Goal: Task Accomplishment & Management: Use online tool/utility

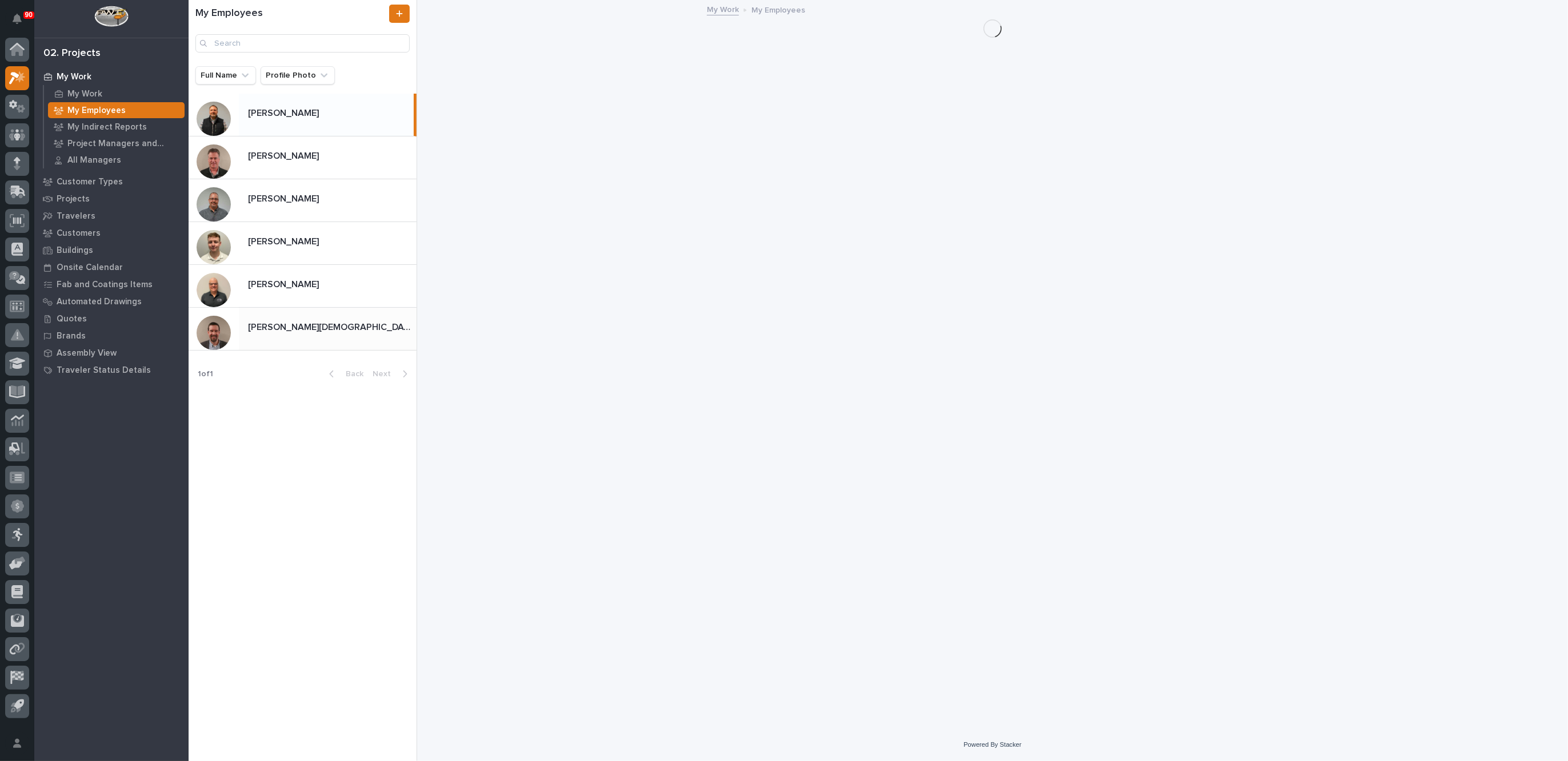
click at [292, 320] on div "[PERSON_NAME][DEMOGRAPHIC_DATA] [PERSON_NAME][DEMOGRAPHIC_DATA]" at bounding box center [327, 329] width 178 height 22
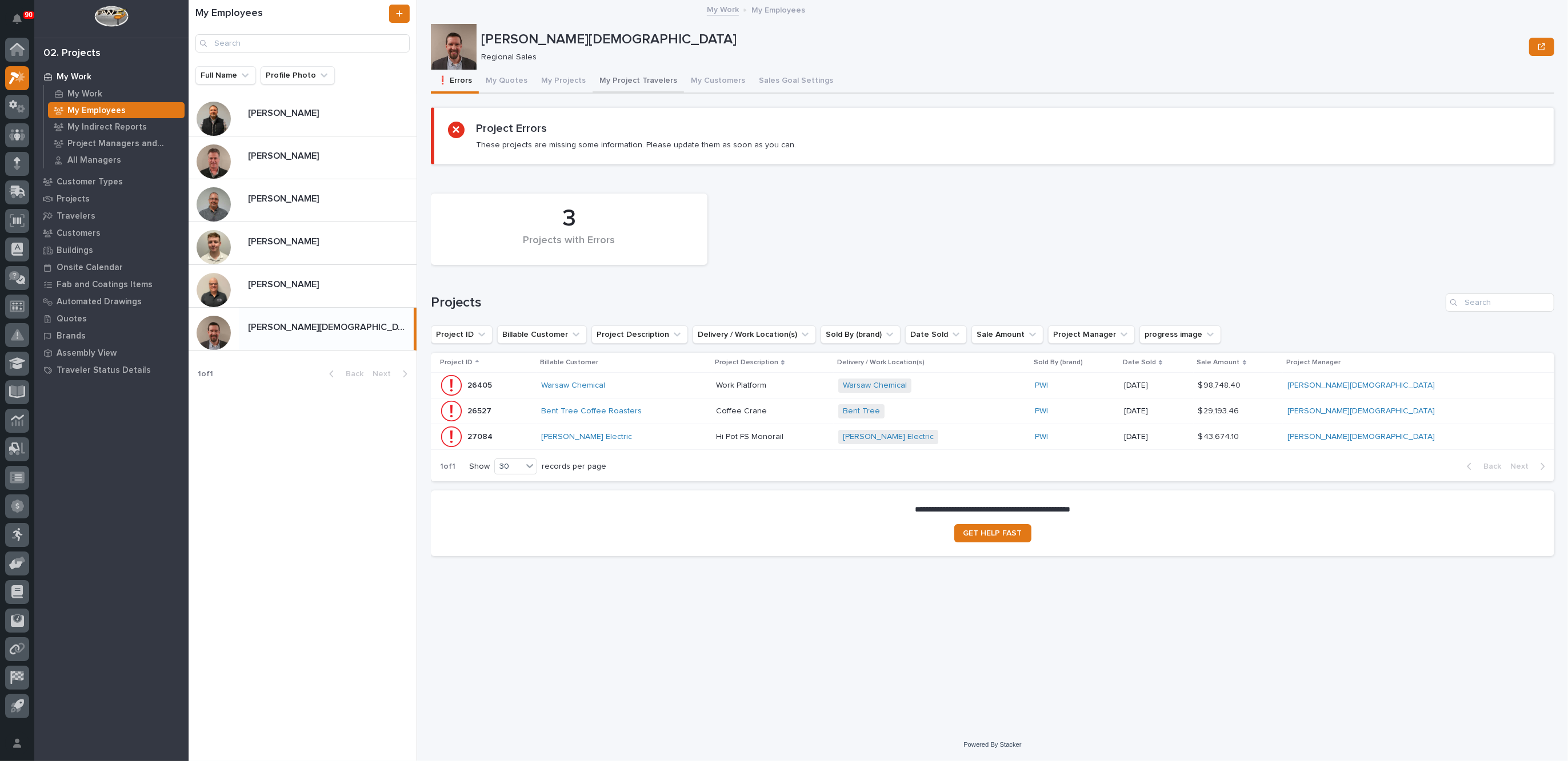
click at [628, 82] on button "My Project Travelers" at bounding box center [638, 81] width 91 height 24
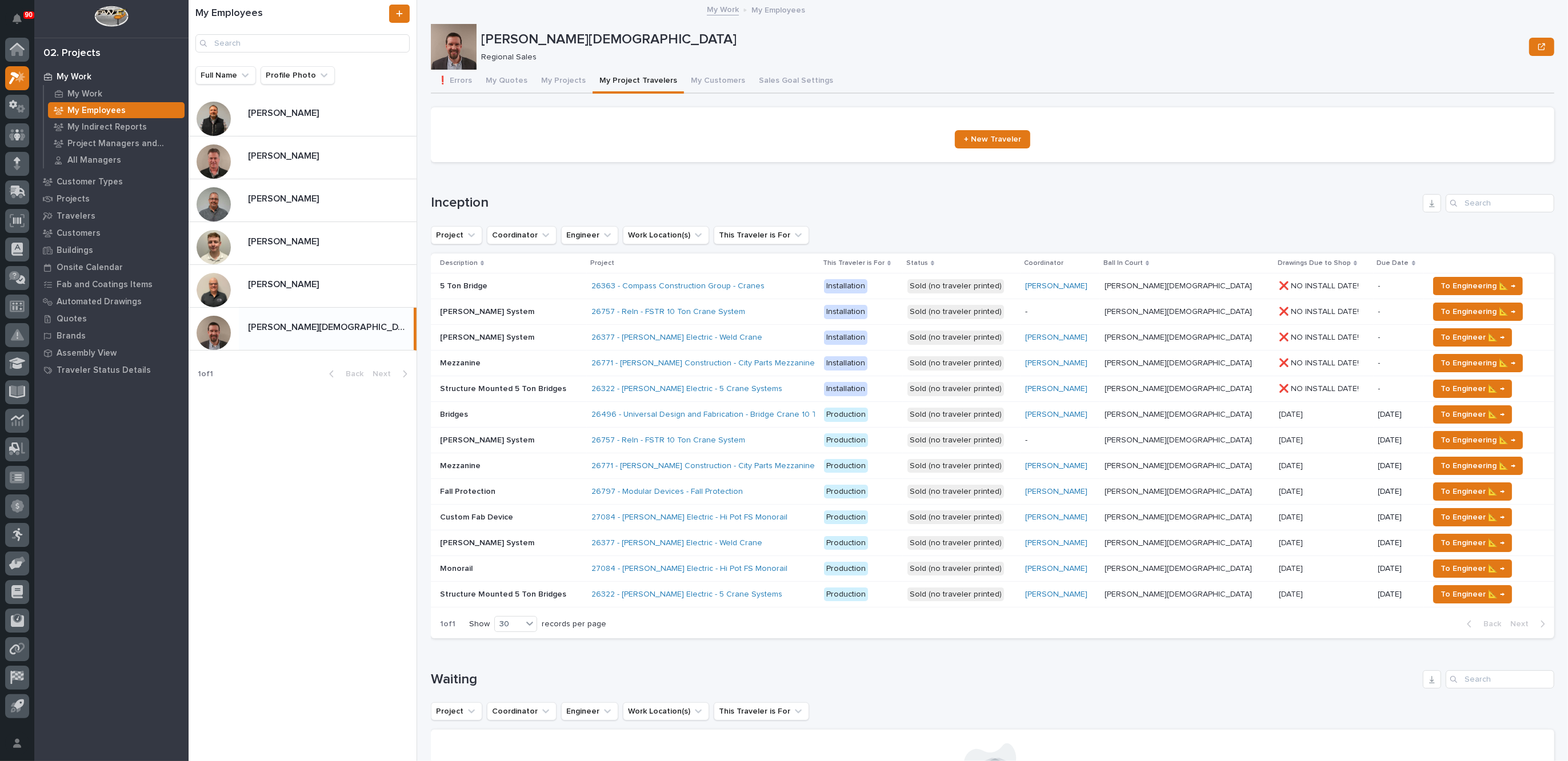
click at [774, 308] on div "26757 - Reln - FSTR 10 Ton Crane System" at bounding box center [691, 312] width 200 height 9
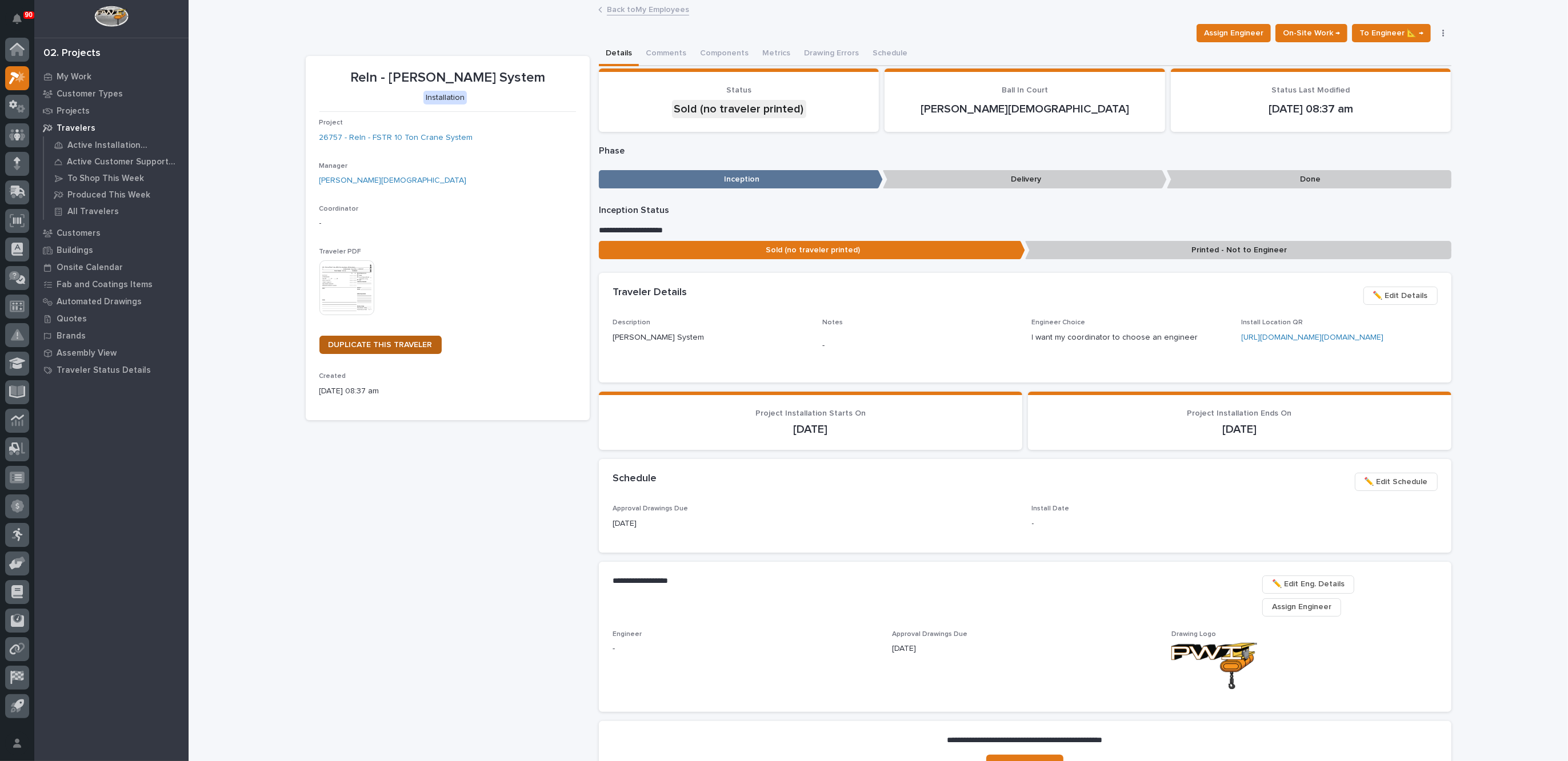
click at [359, 345] on span "DUPLICATE THIS TRAVELER" at bounding box center [381, 345] width 104 height 8
click at [635, 9] on link "Back to My Employees" at bounding box center [647, 9] width 83 height 13
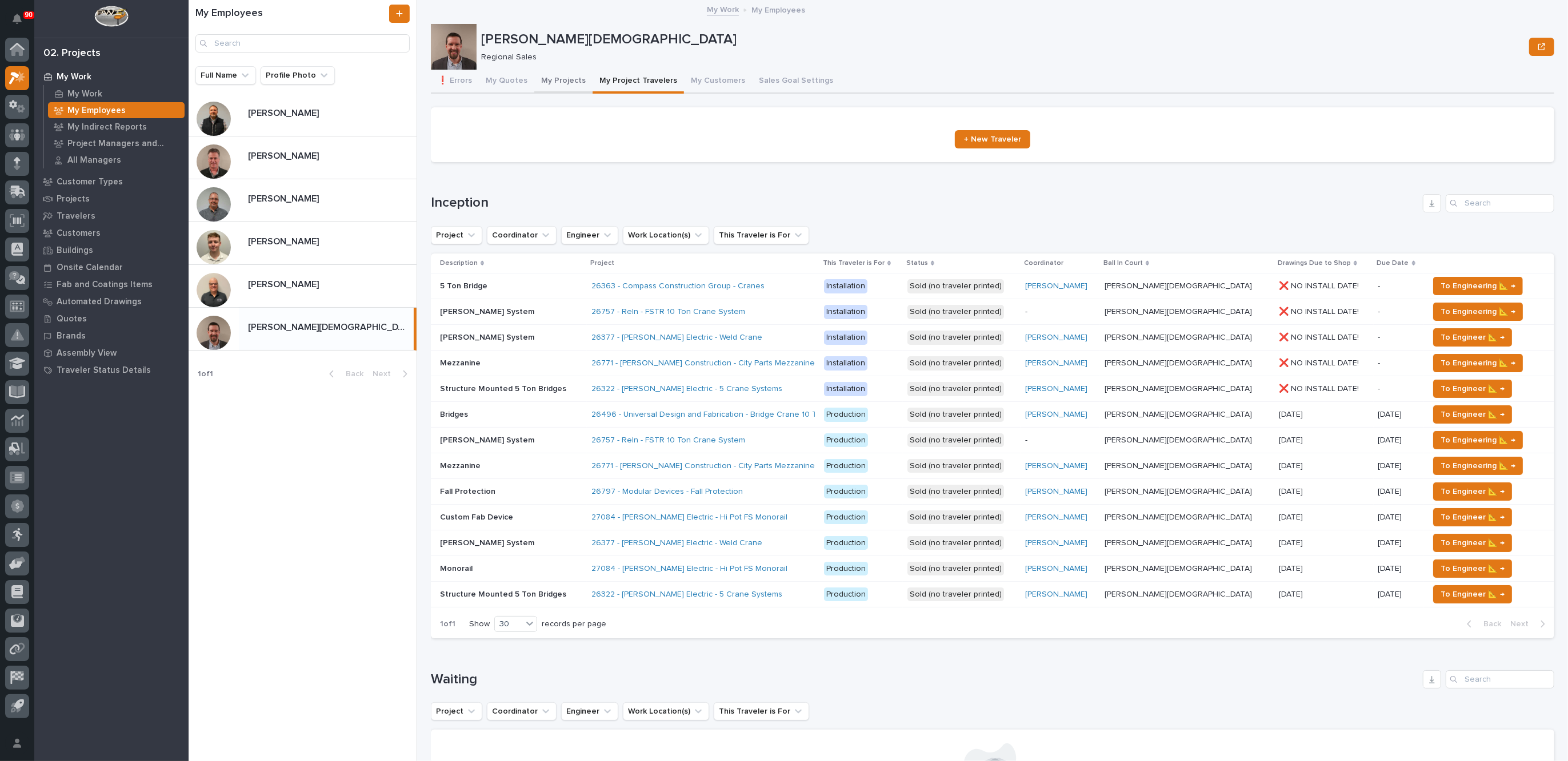
click at [557, 80] on button "My Projects" at bounding box center [563, 81] width 58 height 24
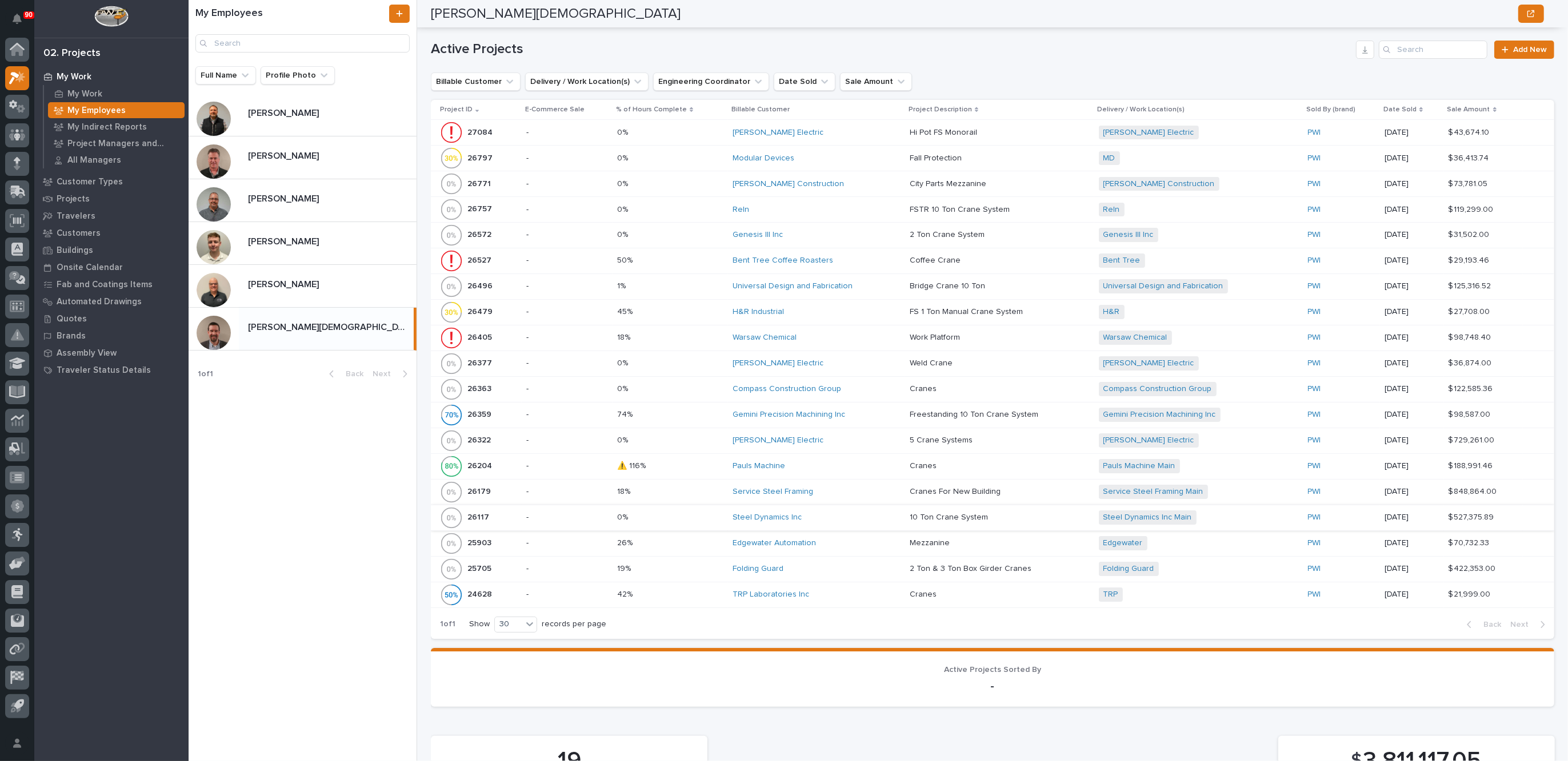
scroll to position [428, 0]
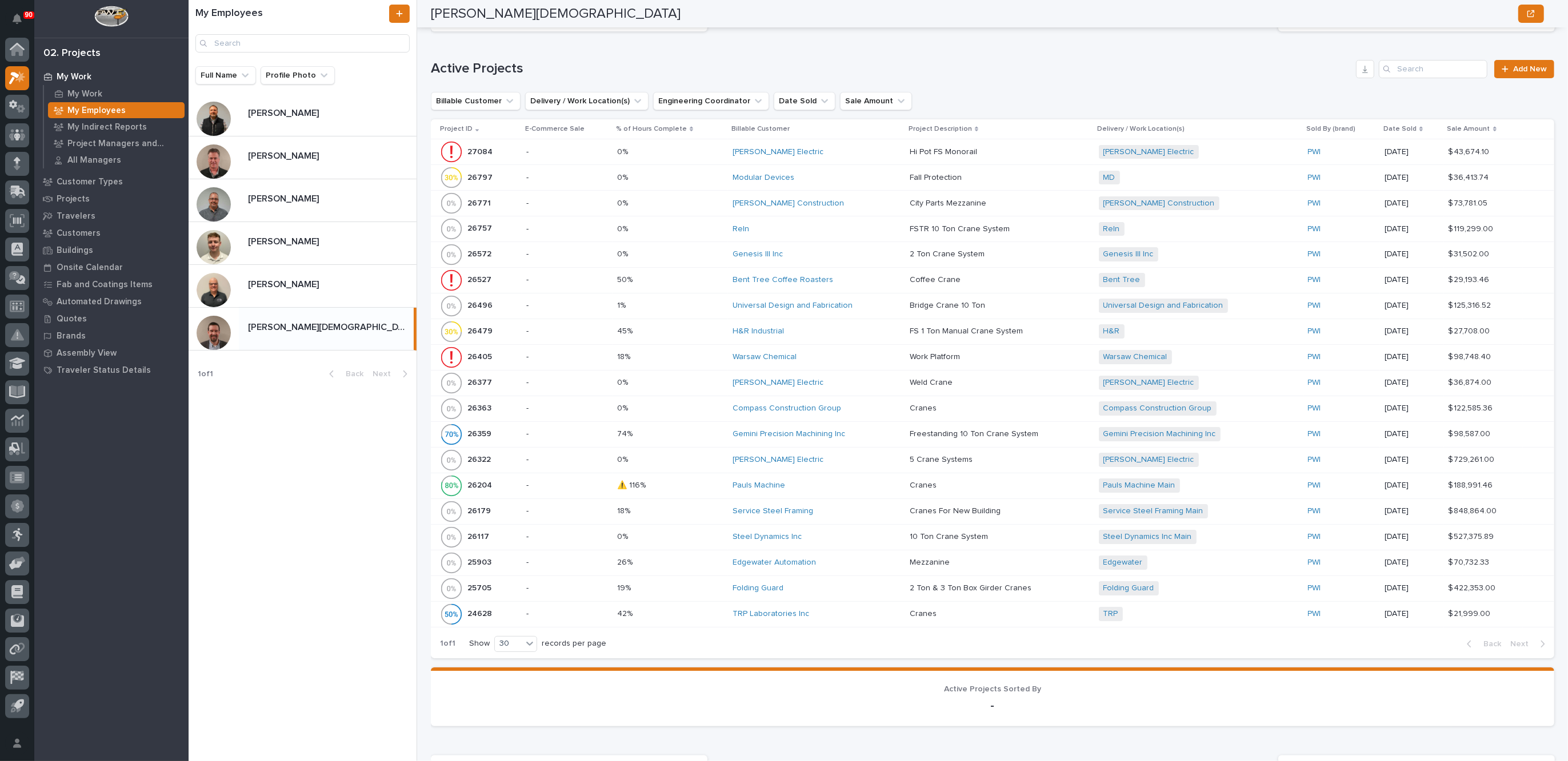
click at [793, 226] on div "Reln" at bounding box center [816, 229] width 168 height 9
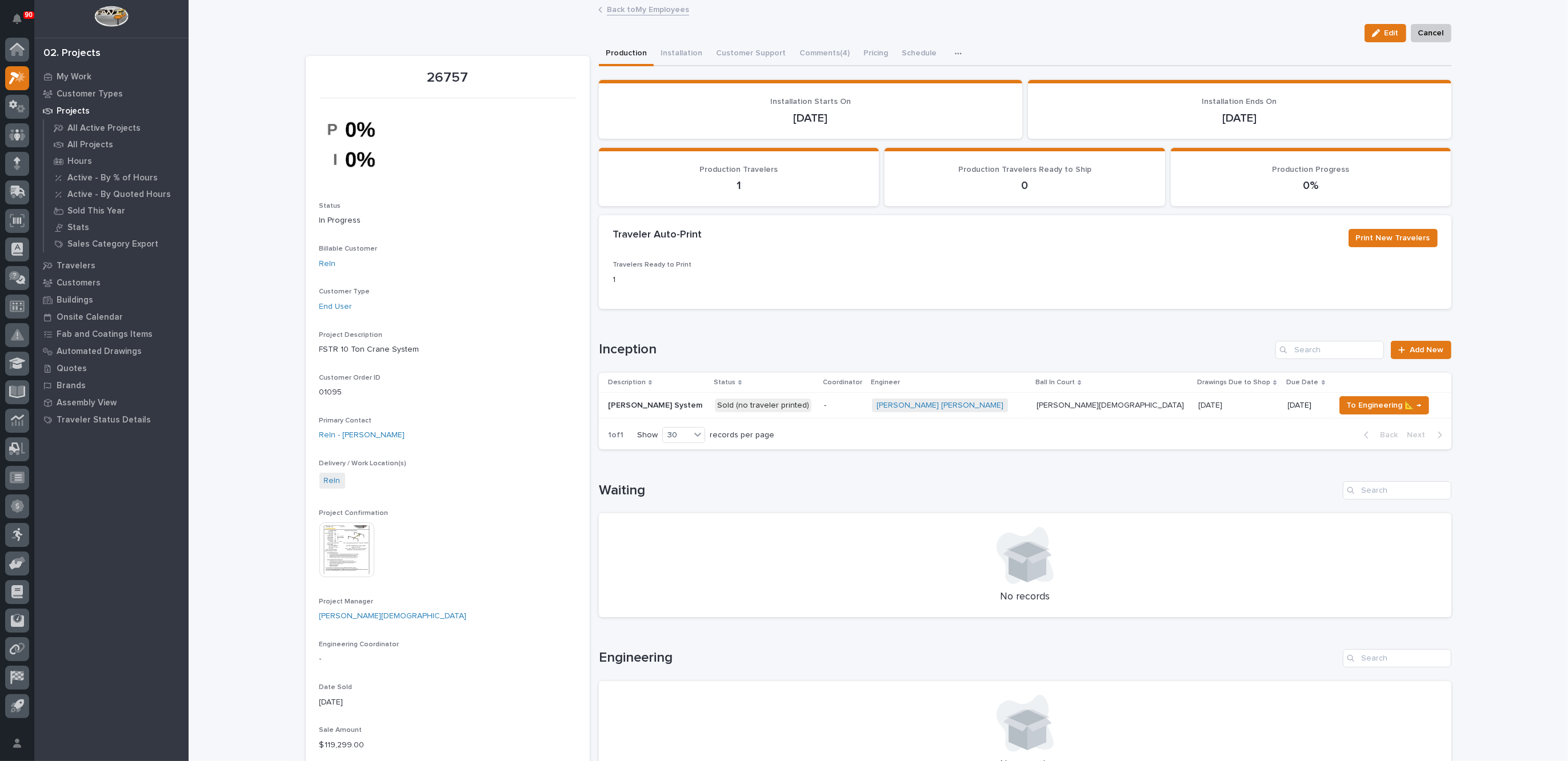
click at [349, 549] on img at bounding box center [346, 549] width 55 height 55
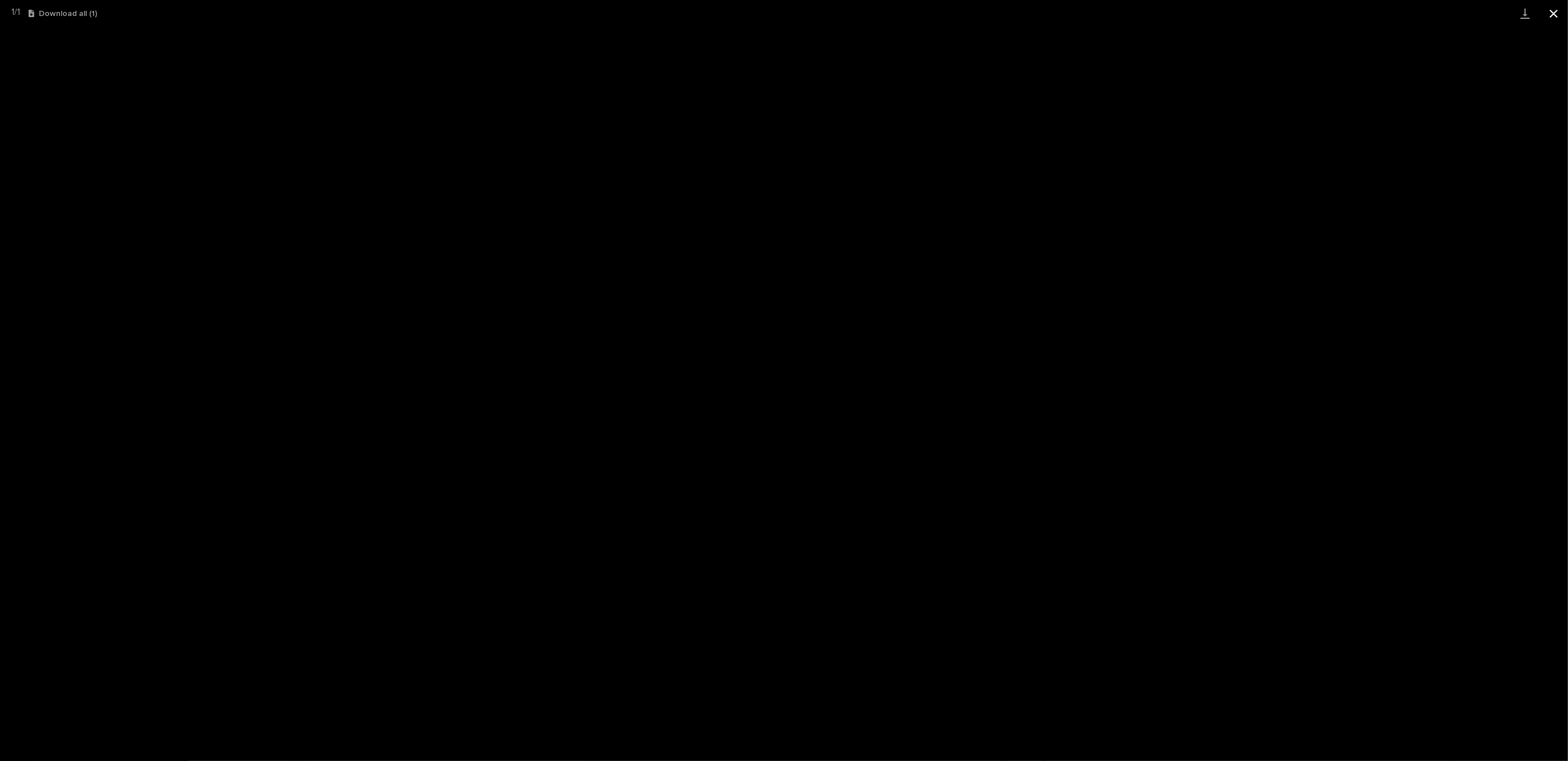
click at [1558, 12] on button "Close gallery" at bounding box center [1553, 13] width 28 height 27
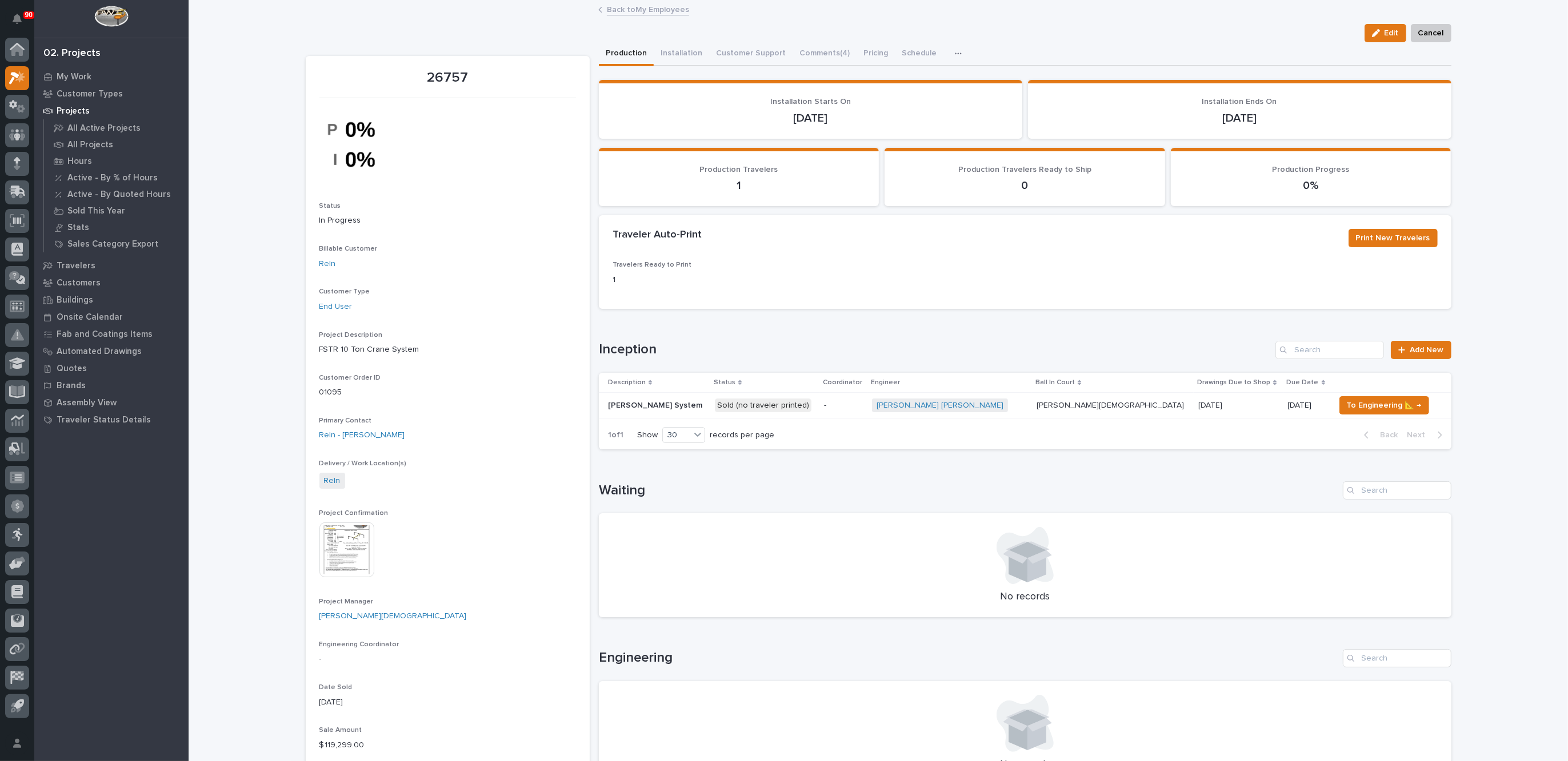
click at [641, 5] on link "Back to My Employees" at bounding box center [647, 9] width 83 height 13
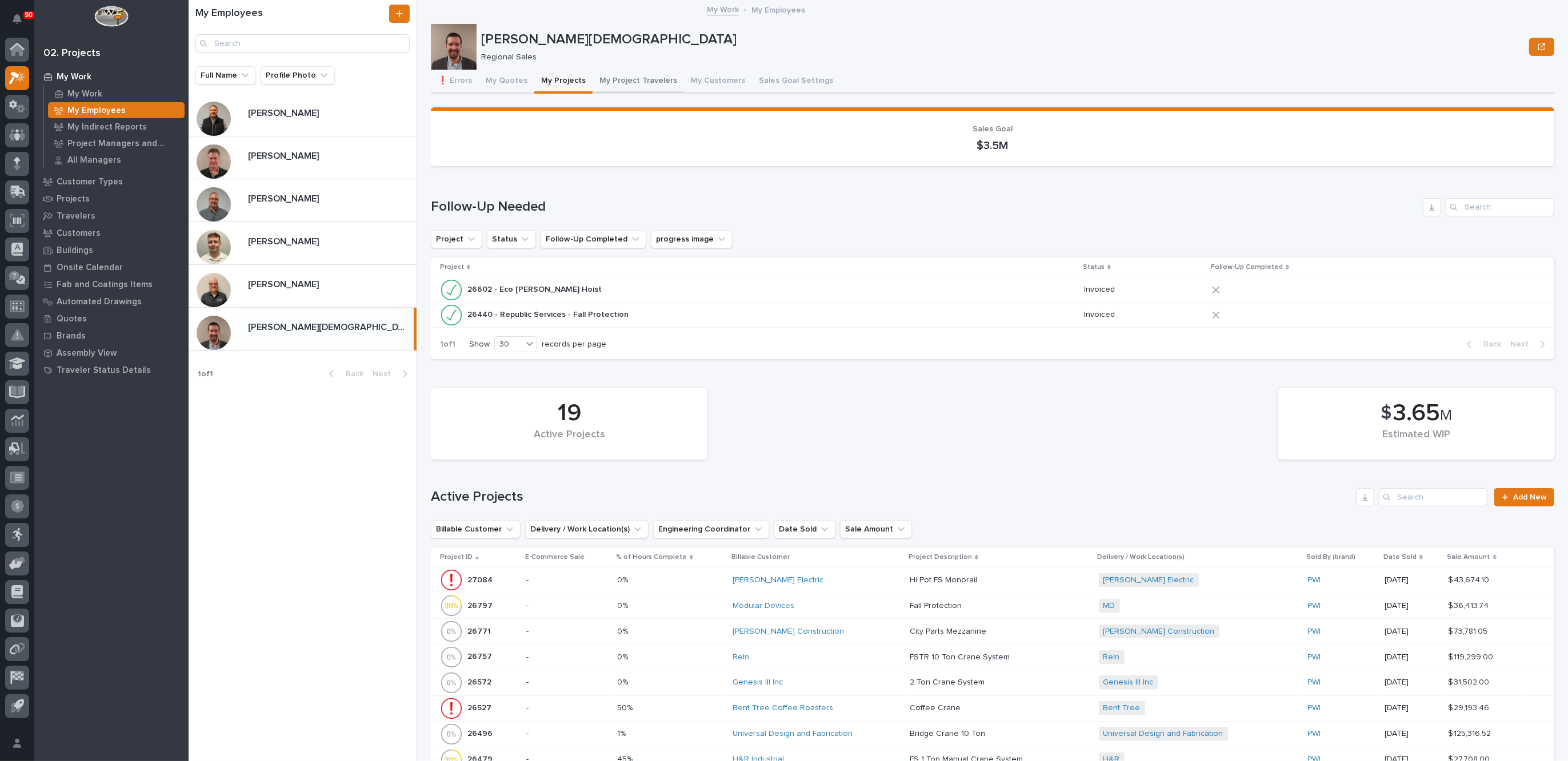
click at [633, 79] on button "My Project Travelers" at bounding box center [638, 81] width 91 height 24
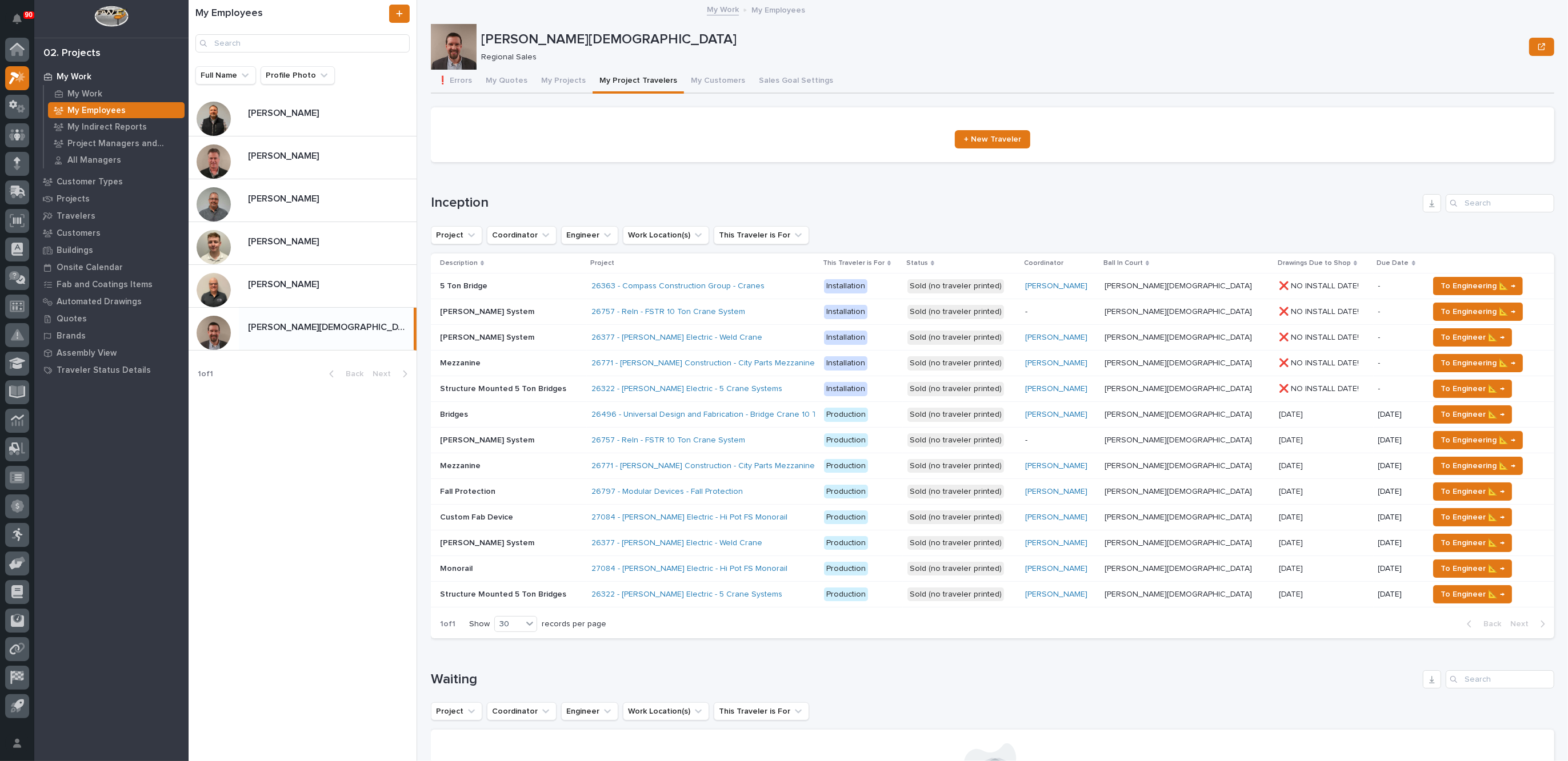
click at [803, 434] on div "26757 - Reln - FSTR 10 Ton Crane System" at bounding box center [703, 440] width 224 height 19
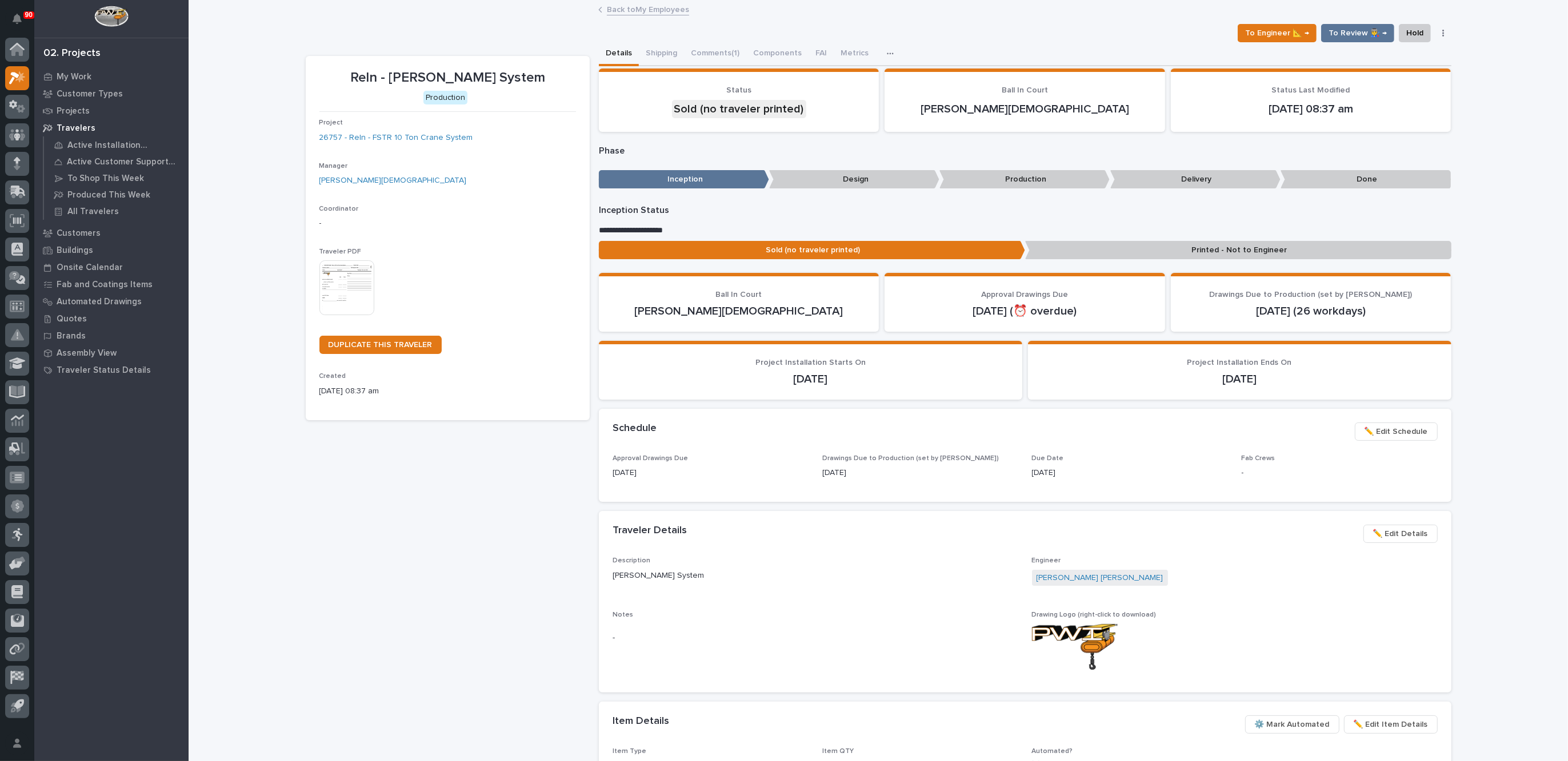
click at [340, 280] on img at bounding box center [346, 288] width 55 height 55
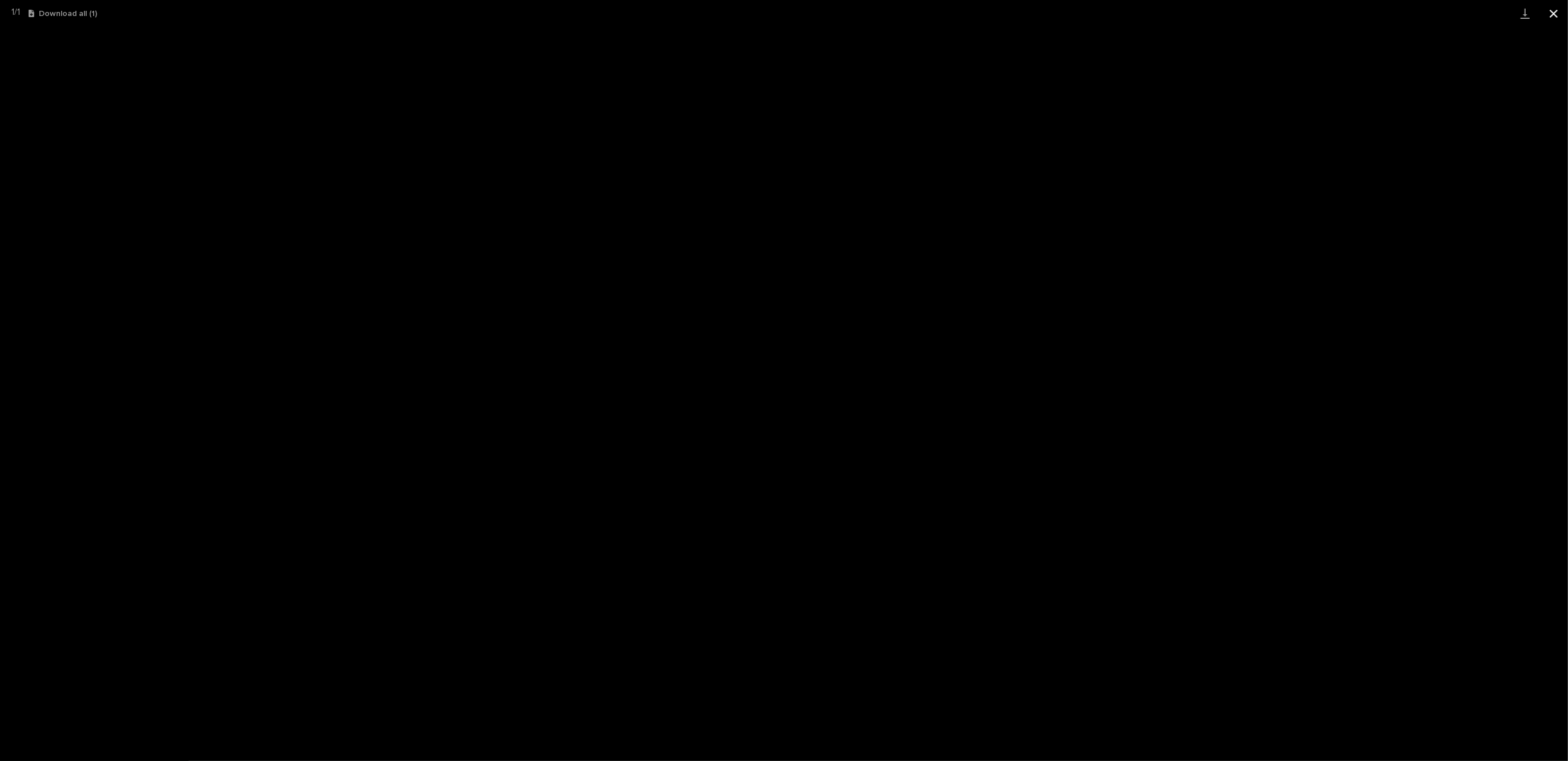
click at [1555, 15] on button "Close gallery" at bounding box center [1553, 13] width 28 height 27
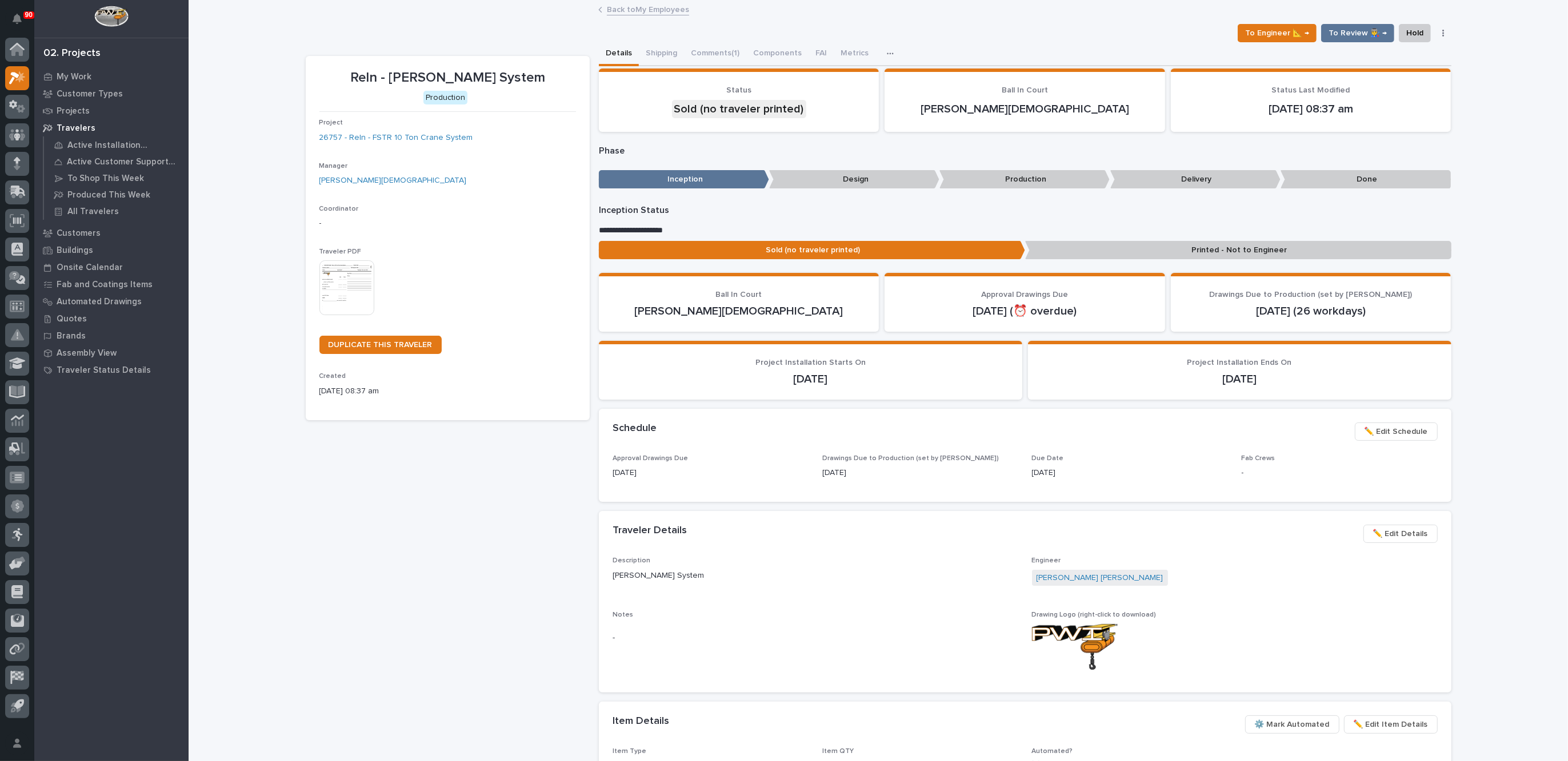
click at [1397, 532] on span "✏️ Edit Details" at bounding box center [1400, 534] width 55 height 14
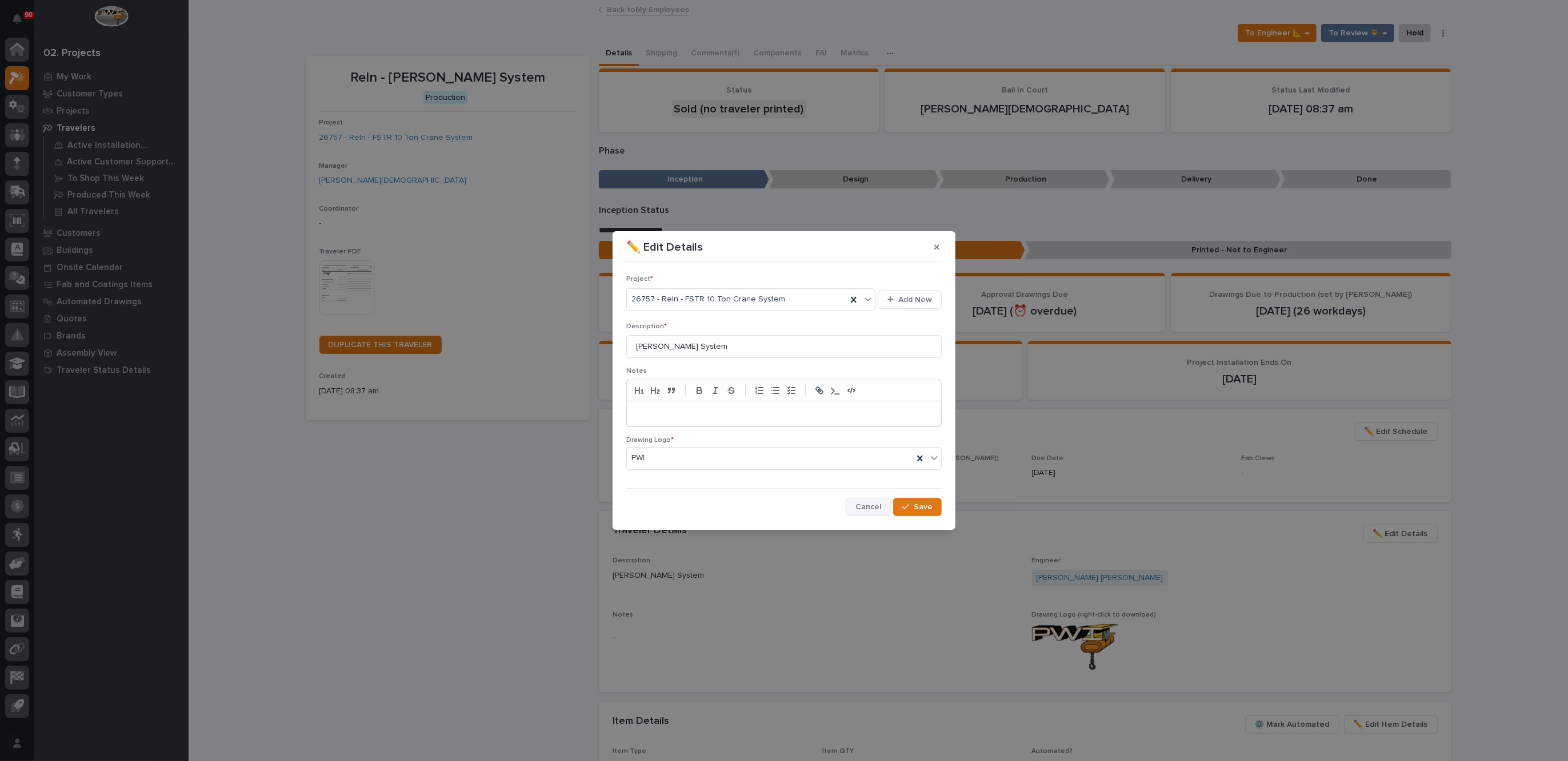
click at [872, 500] on button "Cancel" at bounding box center [868, 507] width 45 height 18
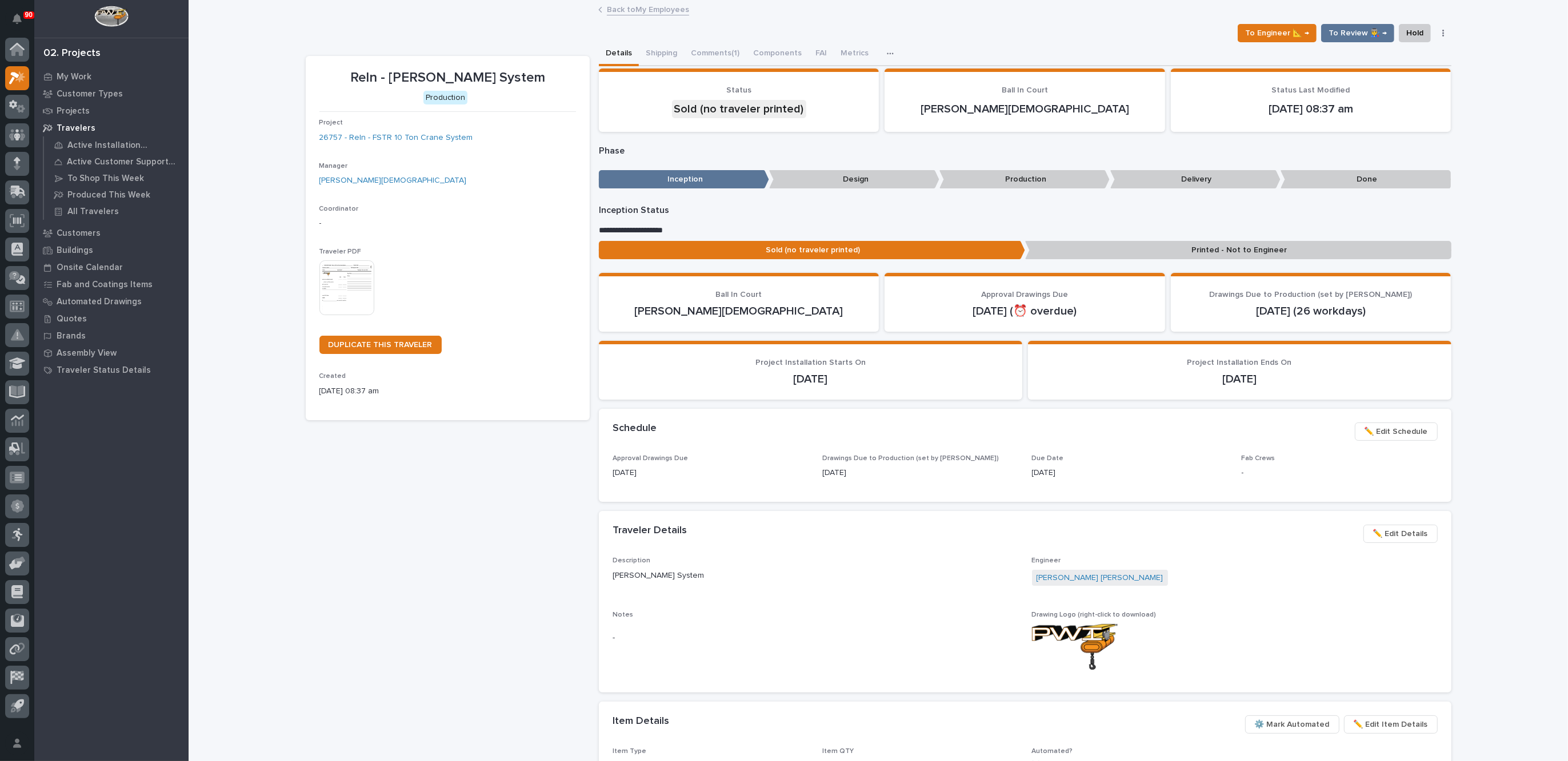
scroll to position [214, 0]
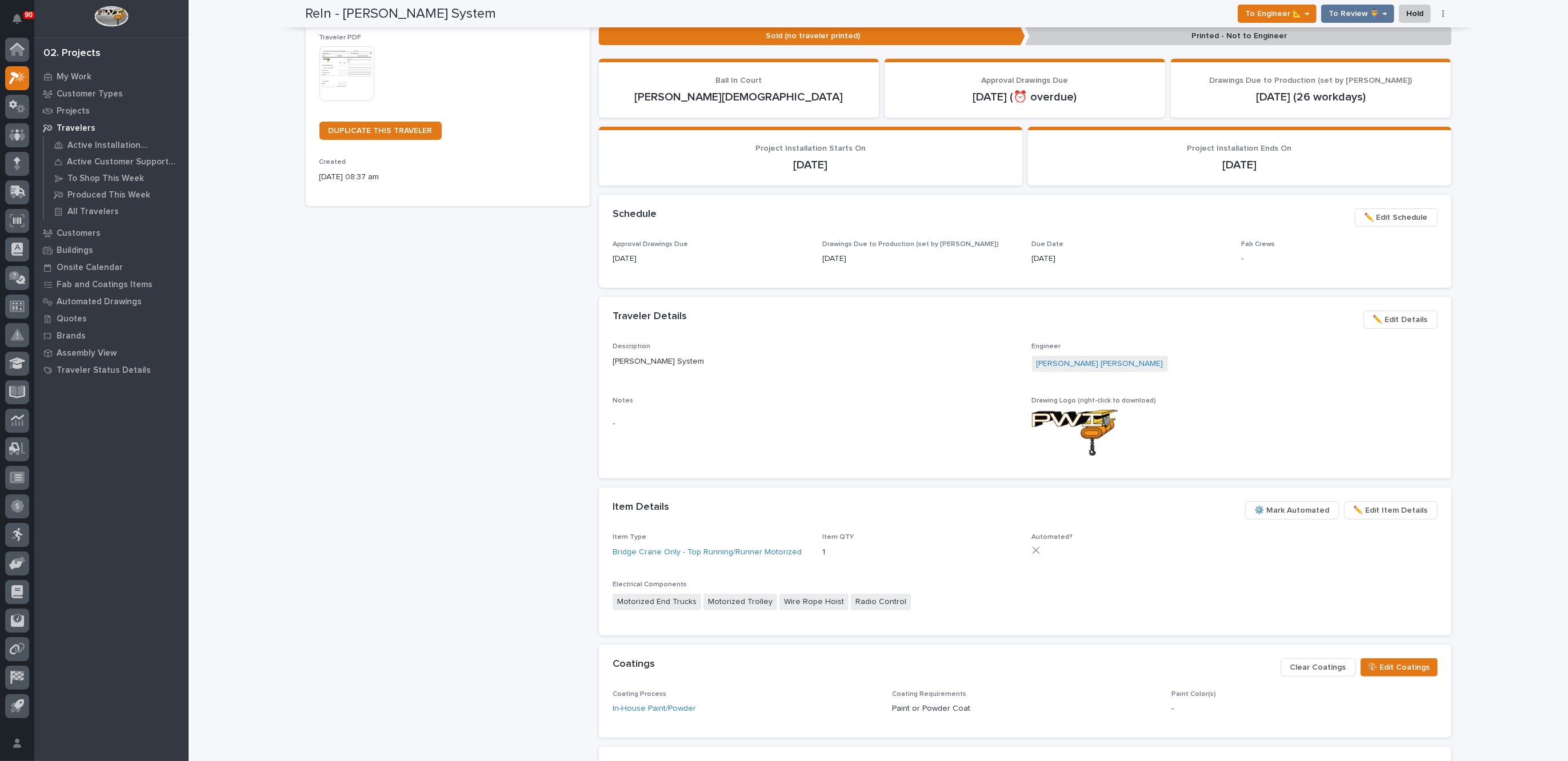
click at [1393, 317] on span "✏️ Edit Details" at bounding box center [1400, 319] width 55 height 14
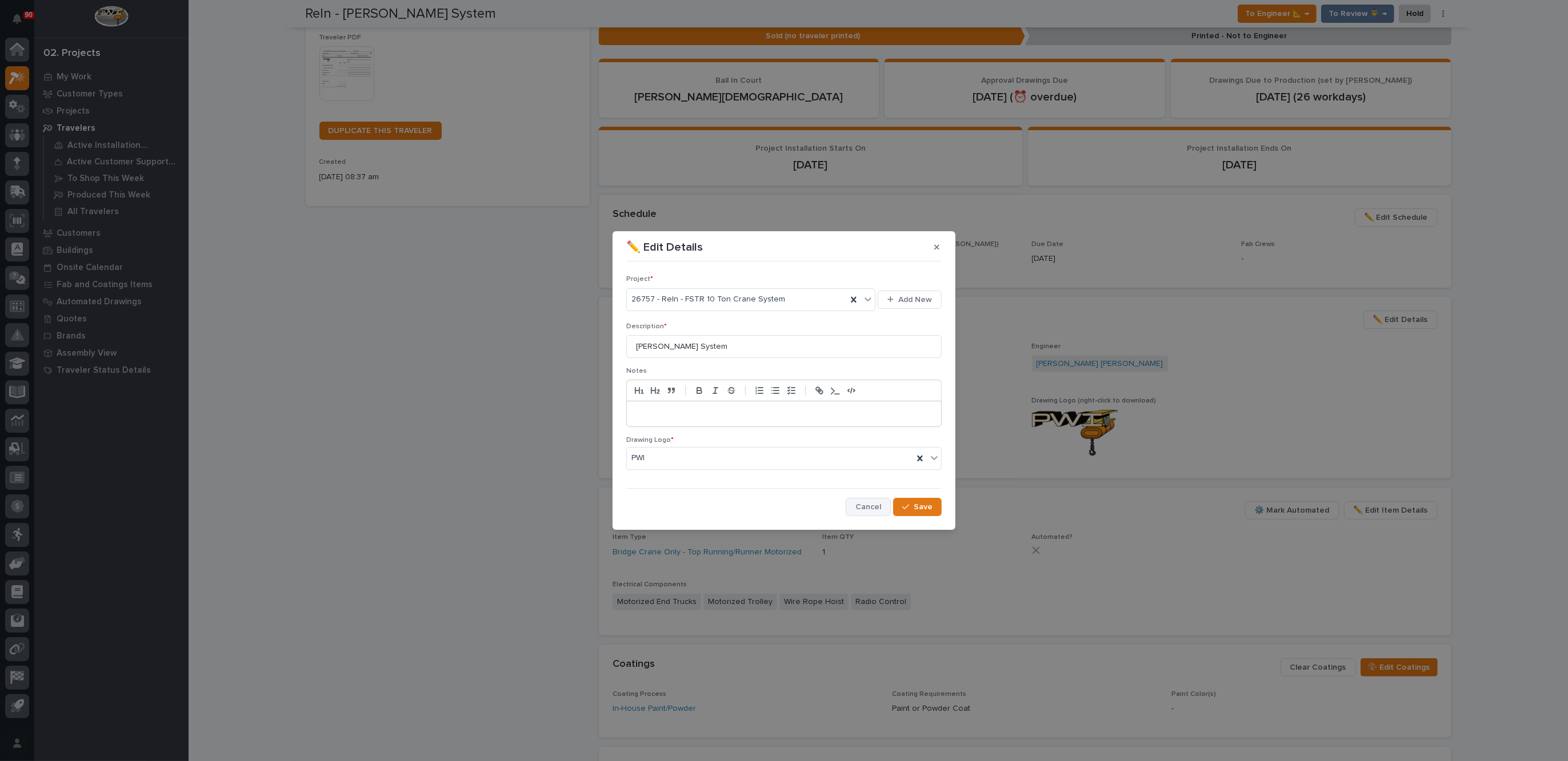
click at [878, 502] on span "Cancel" at bounding box center [868, 507] width 26 height 10
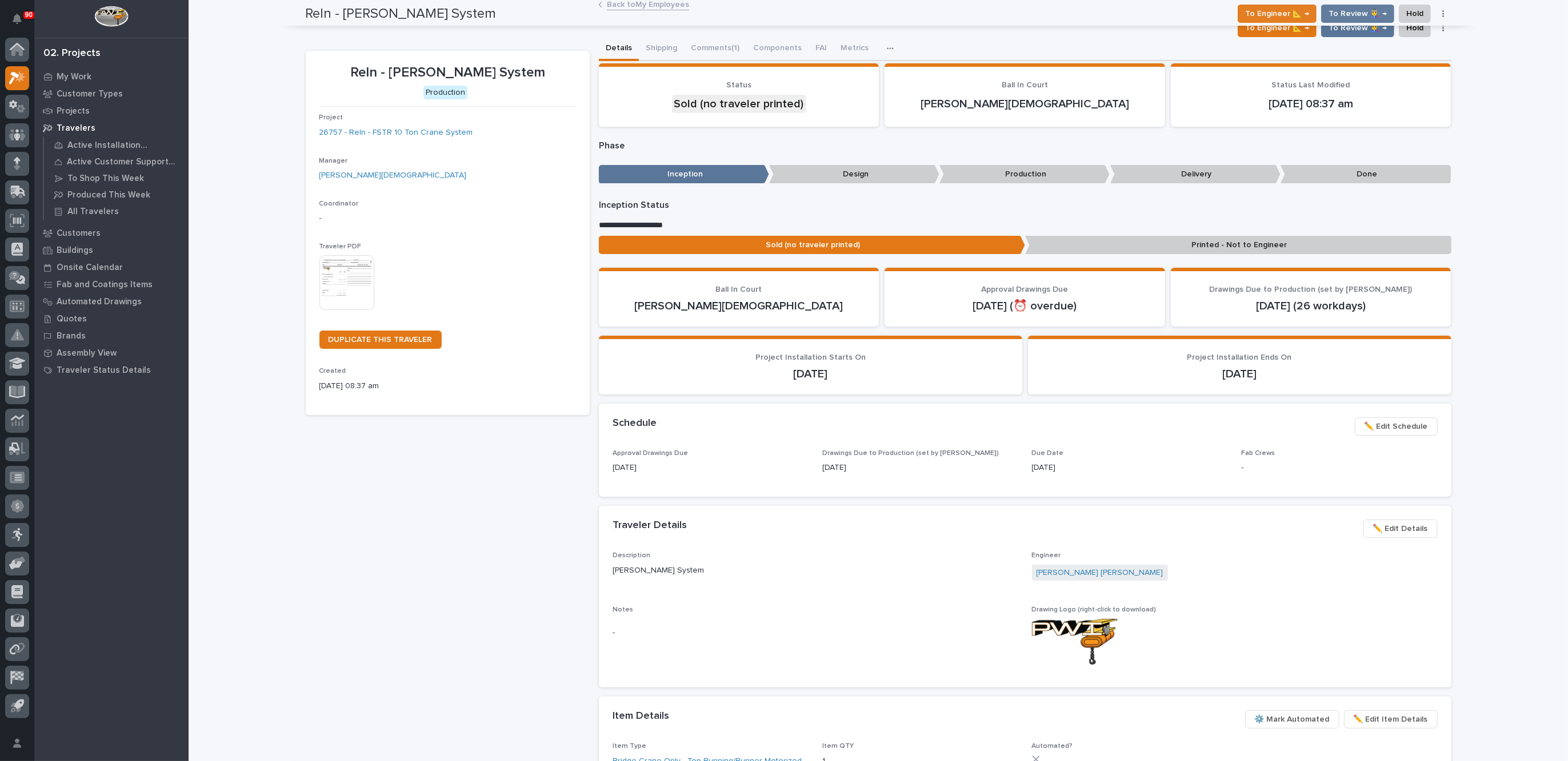
scroll to position [0, 0]
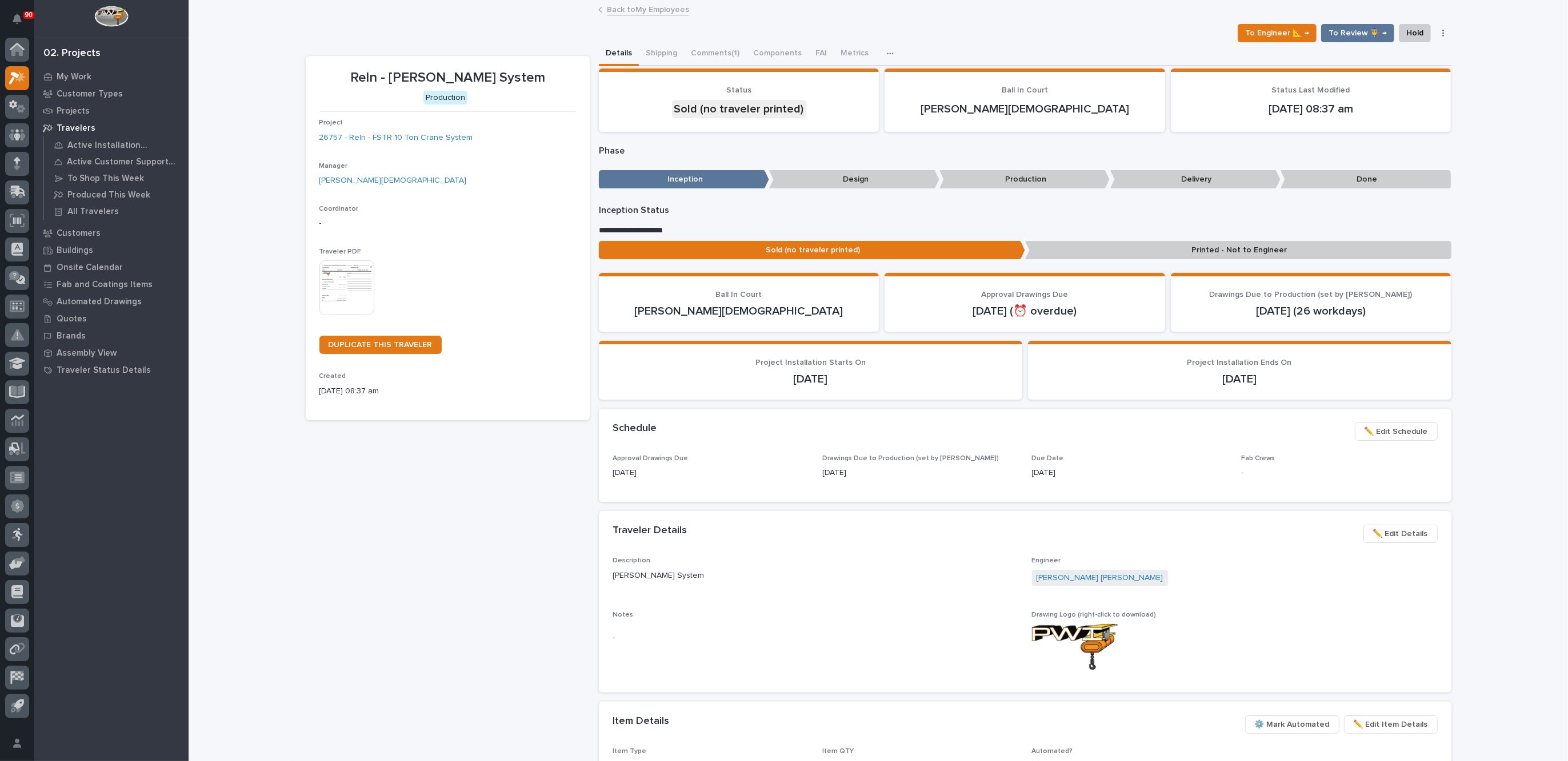
click at [327, 274] on img at bounding box center [346, 288] width 55 height 55
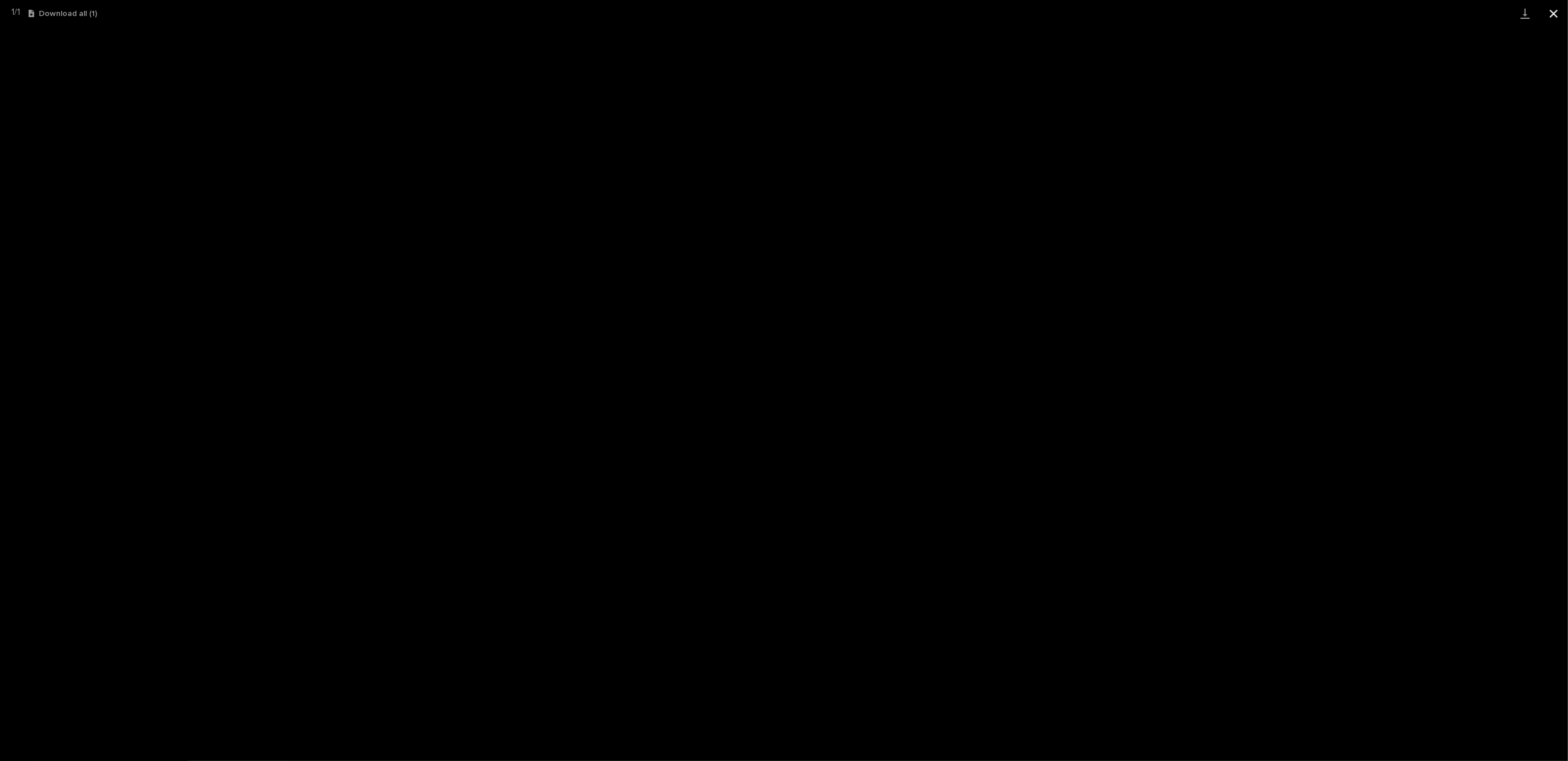
click at [1550, 10] on button "Close gallery" at bounding box center [1553, 13] width 28 height 27
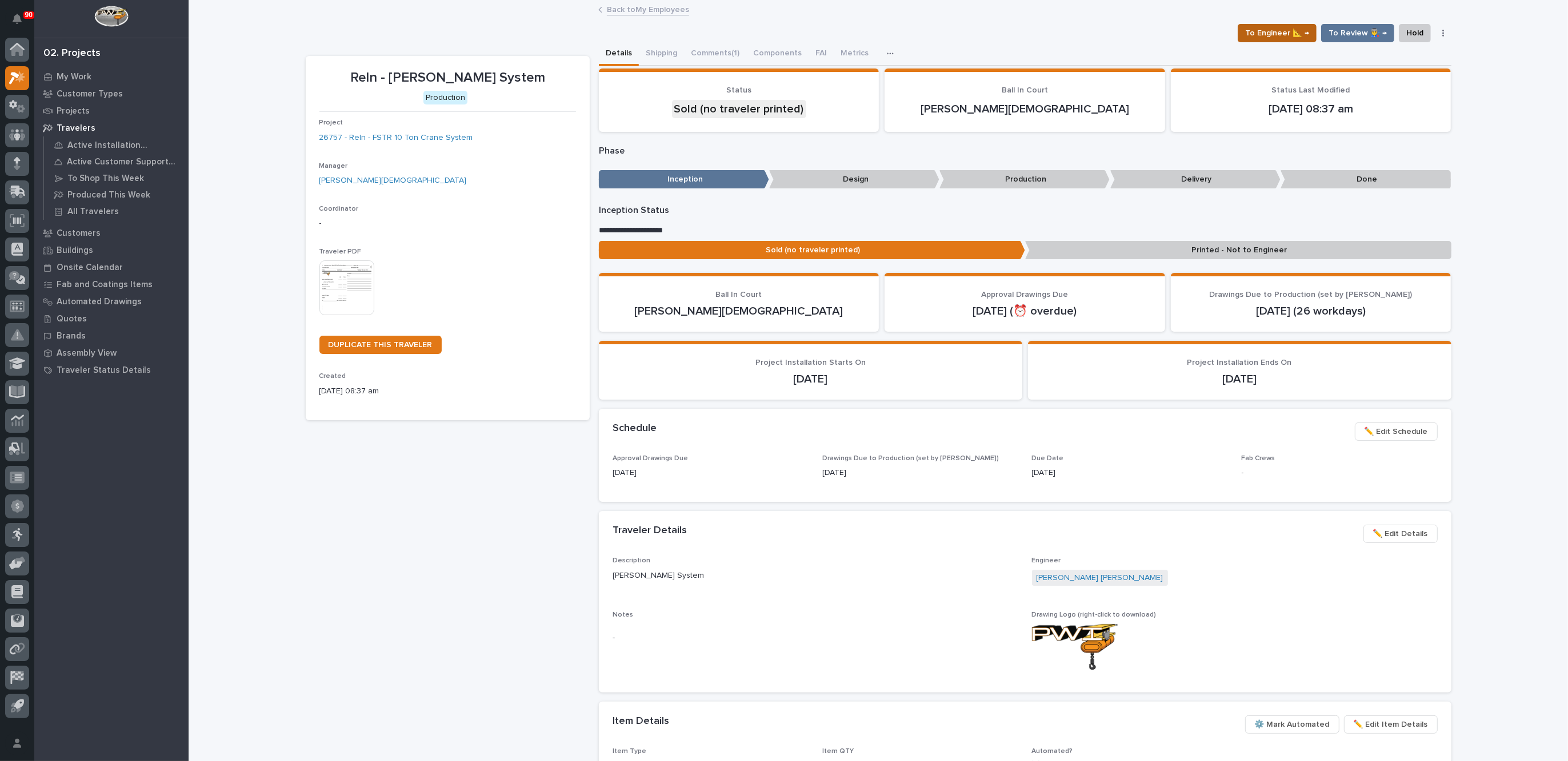
click at [1285, 34] on span "To Engineer 📐 →" at bounding box center [1277, 33] width 64 height 14
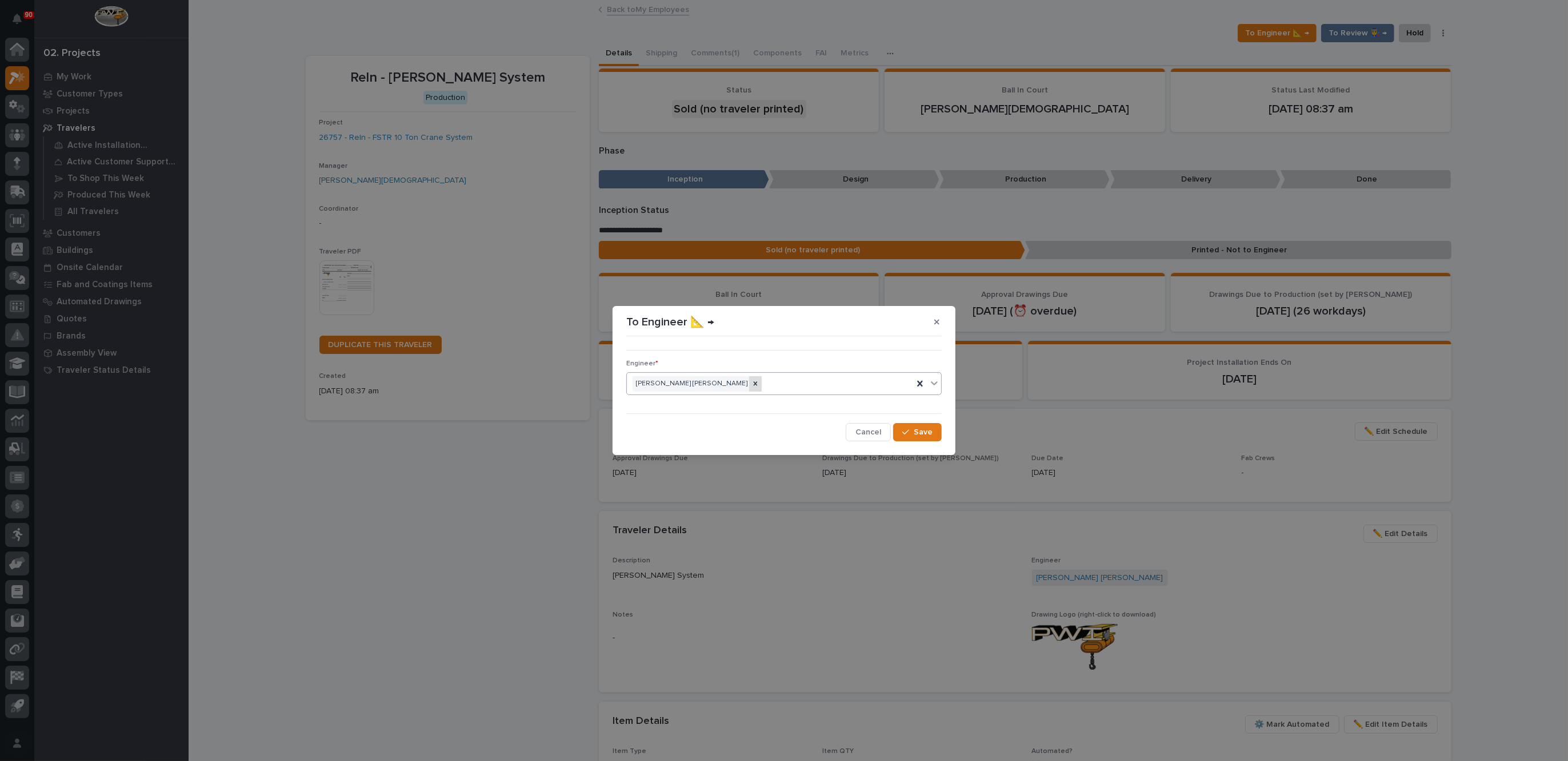
click at [753, 383] on icon at bounding box center [755, 383] width 4 height 4
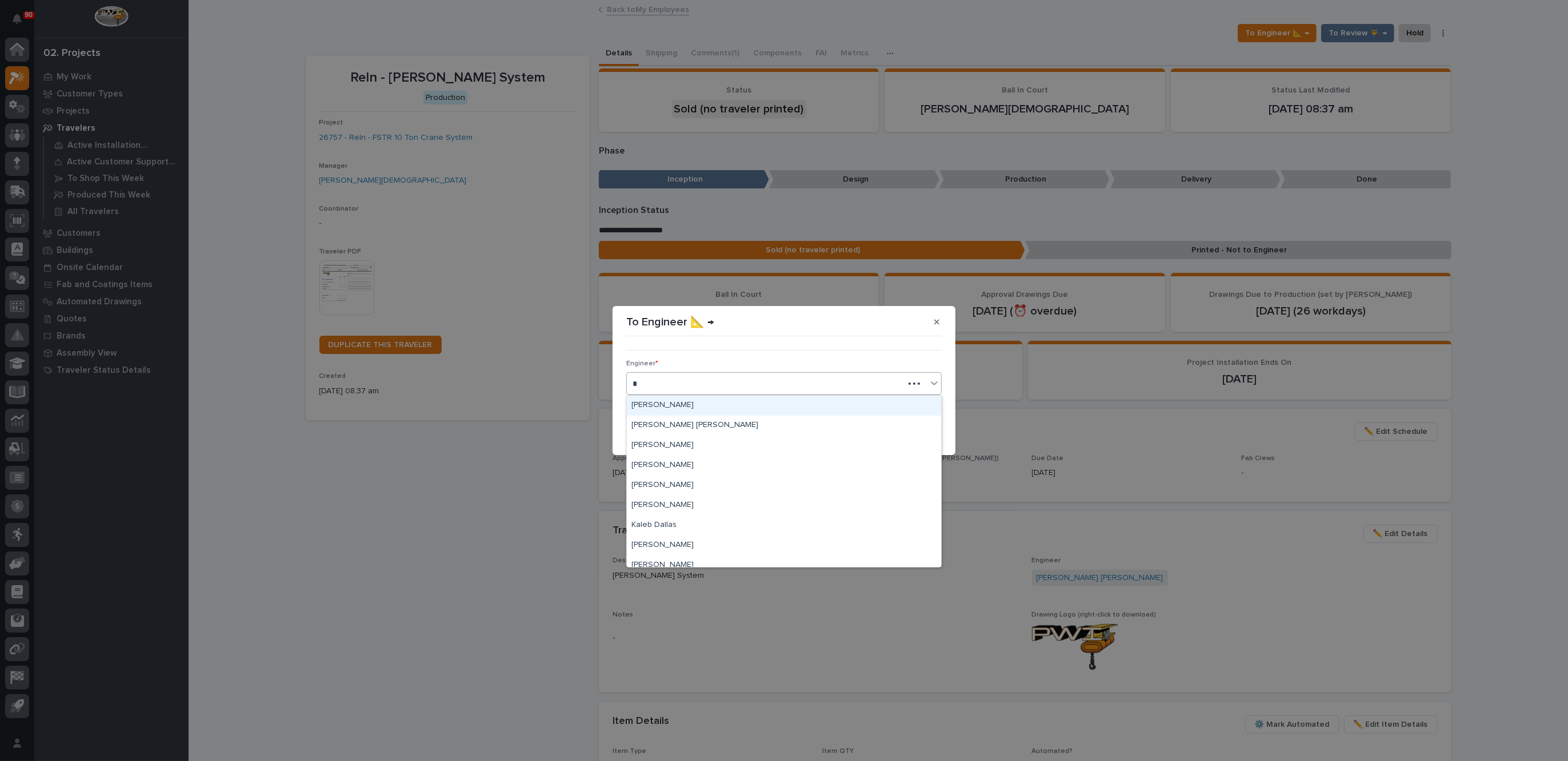
type input "**"
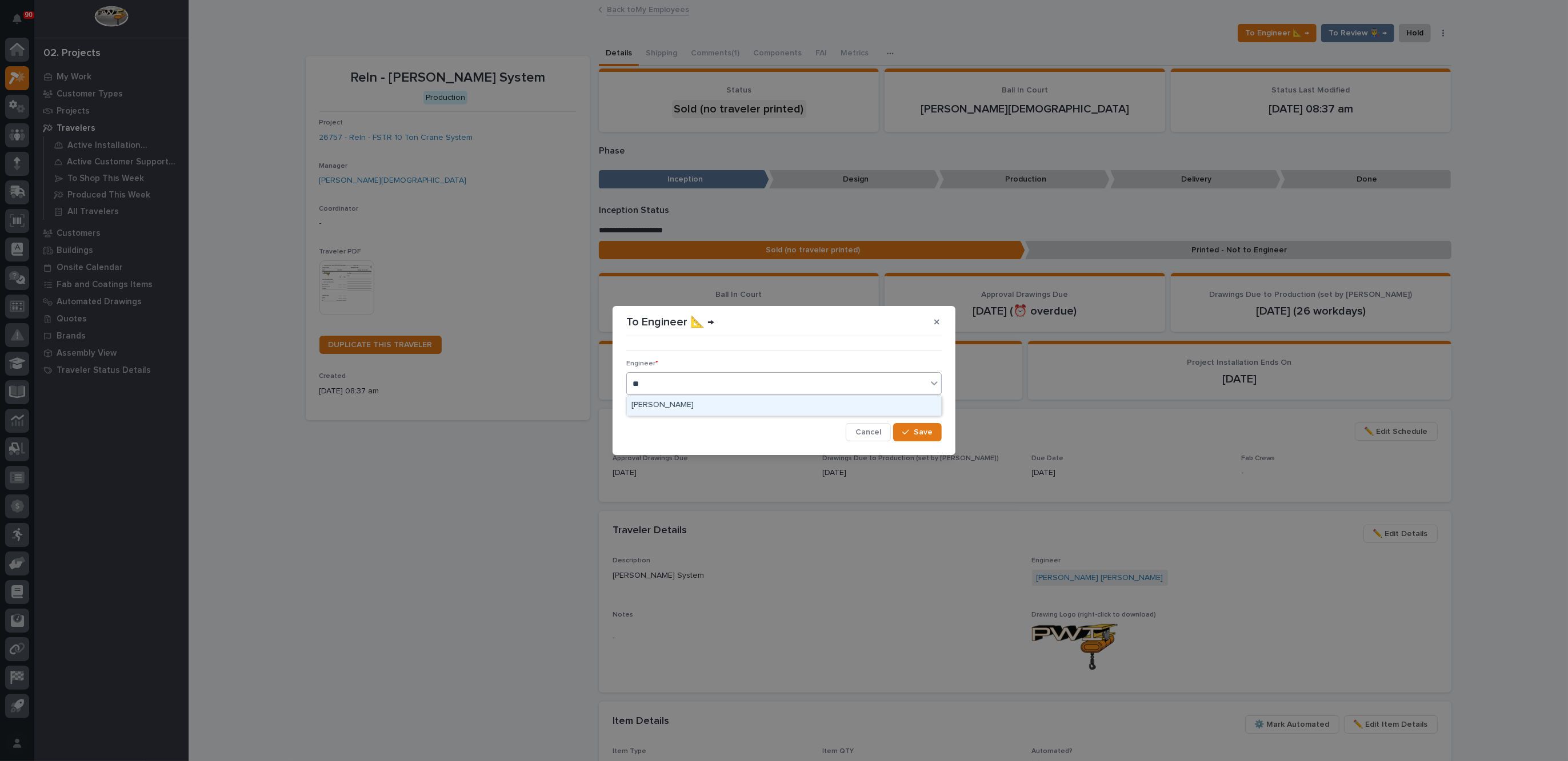
click at [688, 405] on div "[PERSON_NAME]" at bounding box center [784, 405] width 314 height 20
click at [924, 430] on span "Save" at bounding box center [923, 432] width 19 height 10
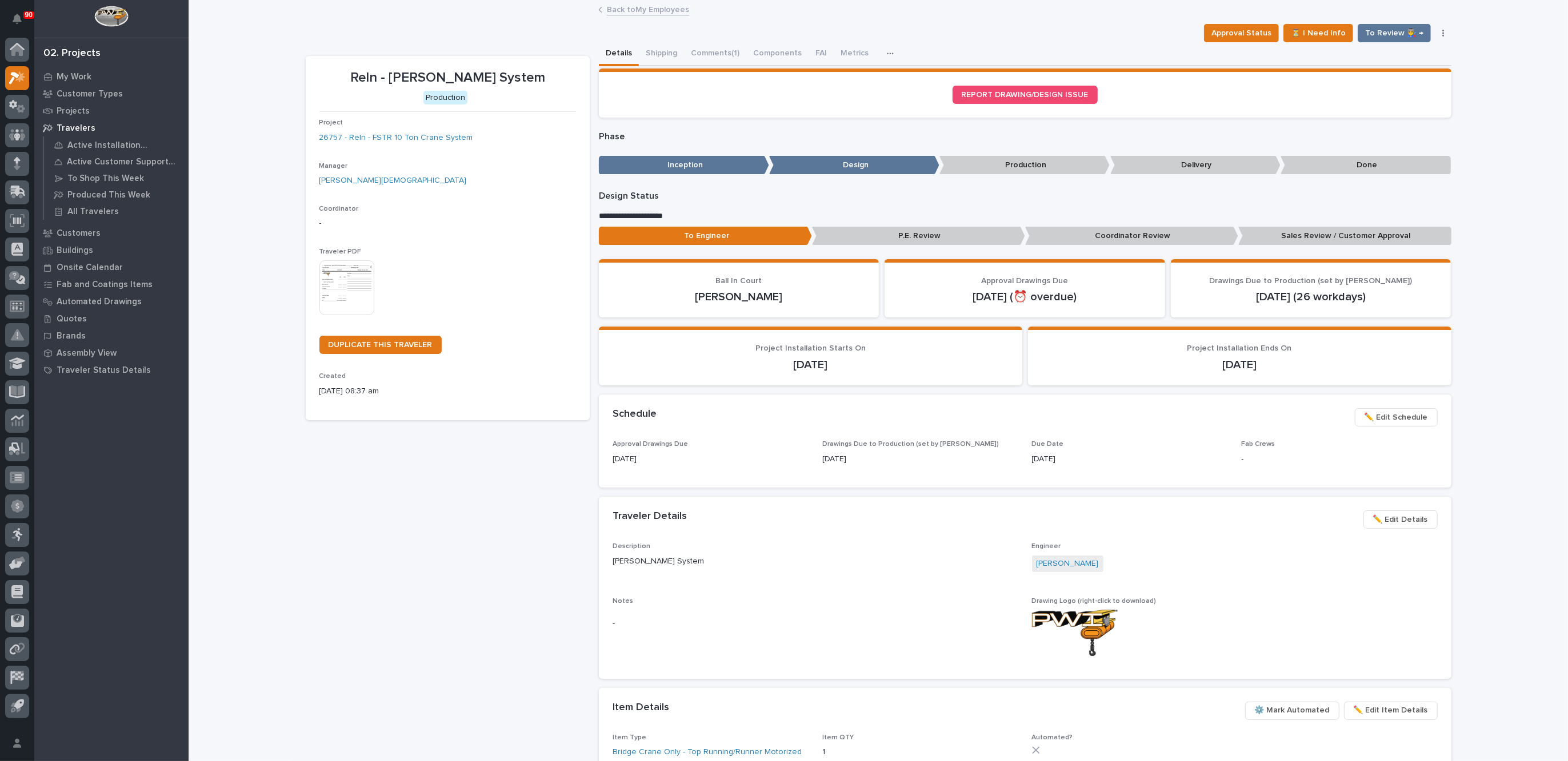
click at [634, 8] on link "Back to My Employees" at bounding box center [647, 9] width 83 height 13
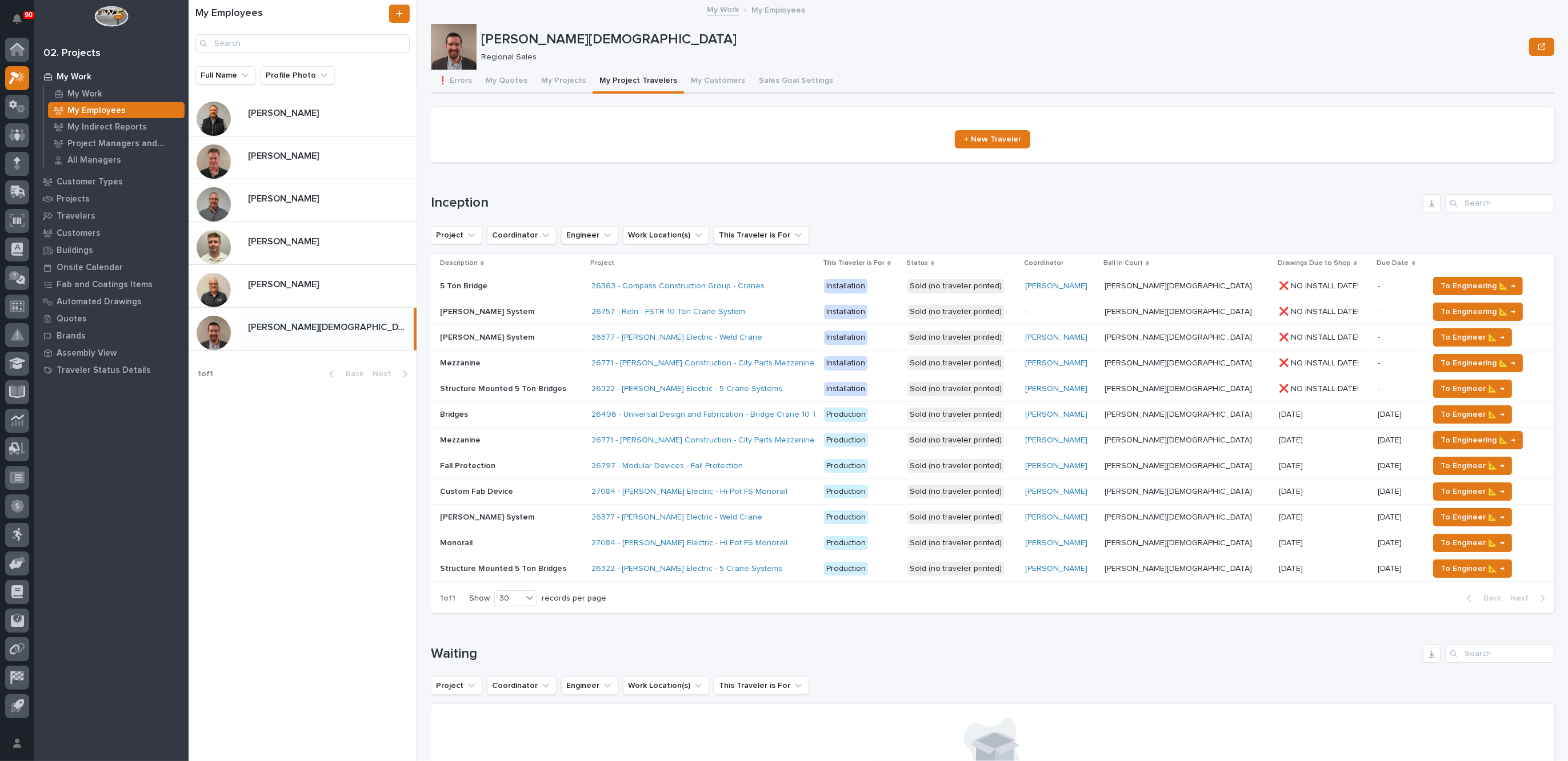
click at [815, 437] on div "26771 - [PERSON_NAME] Construction - City Parts Mezzanine" at bounding box center [703, 440] width 224 height 19
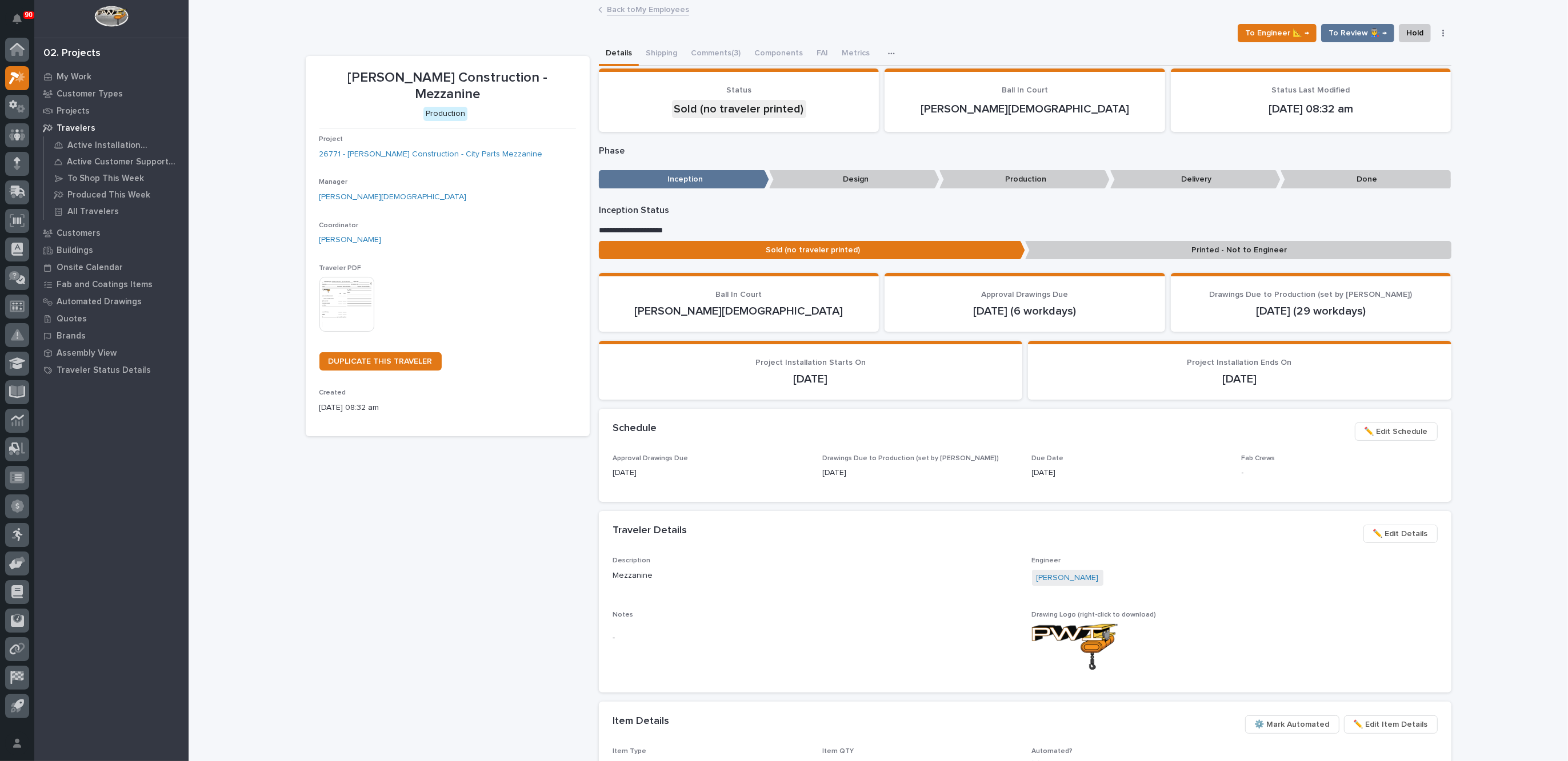
click at [340, 281] on img at bounding box center [346, 304] width 55 height 55
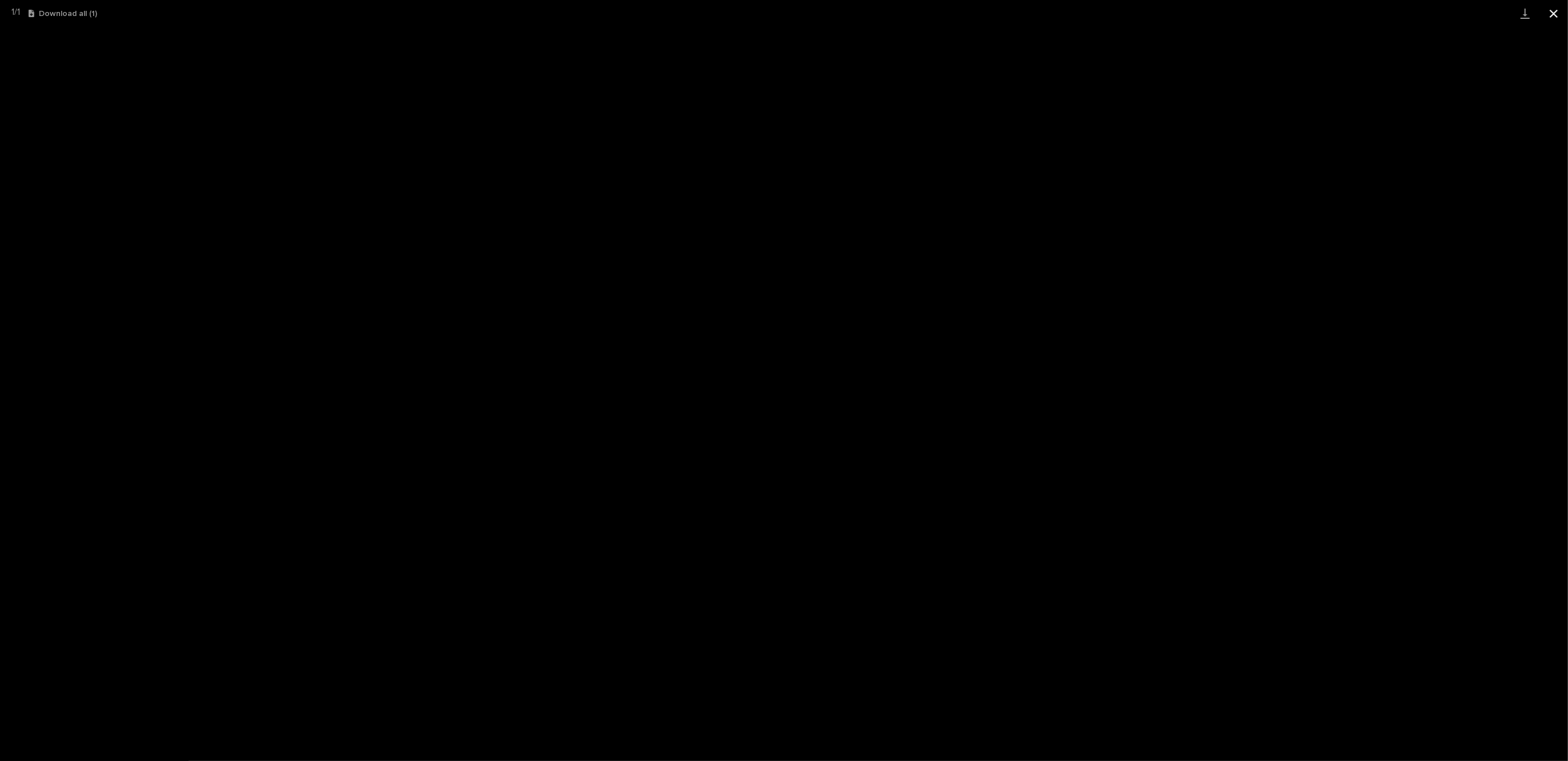
click at [1553, 15] on button "Close gallery" at bounding box center [1553, 13] width 28 height 27
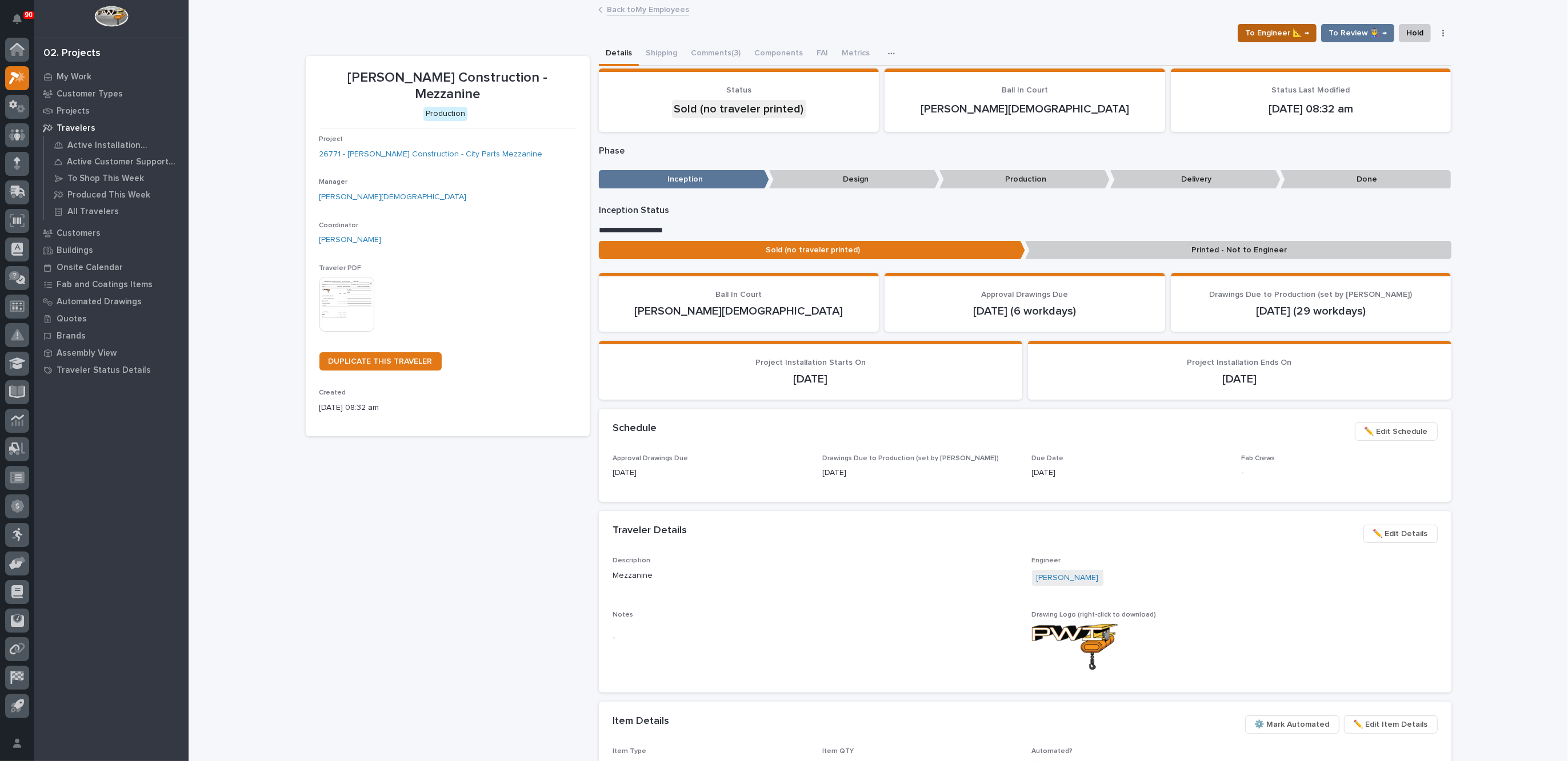
click at [1275, 30] on span "To Engineer 📐 →" at bounding box center [1277, 33] width 64 height 14
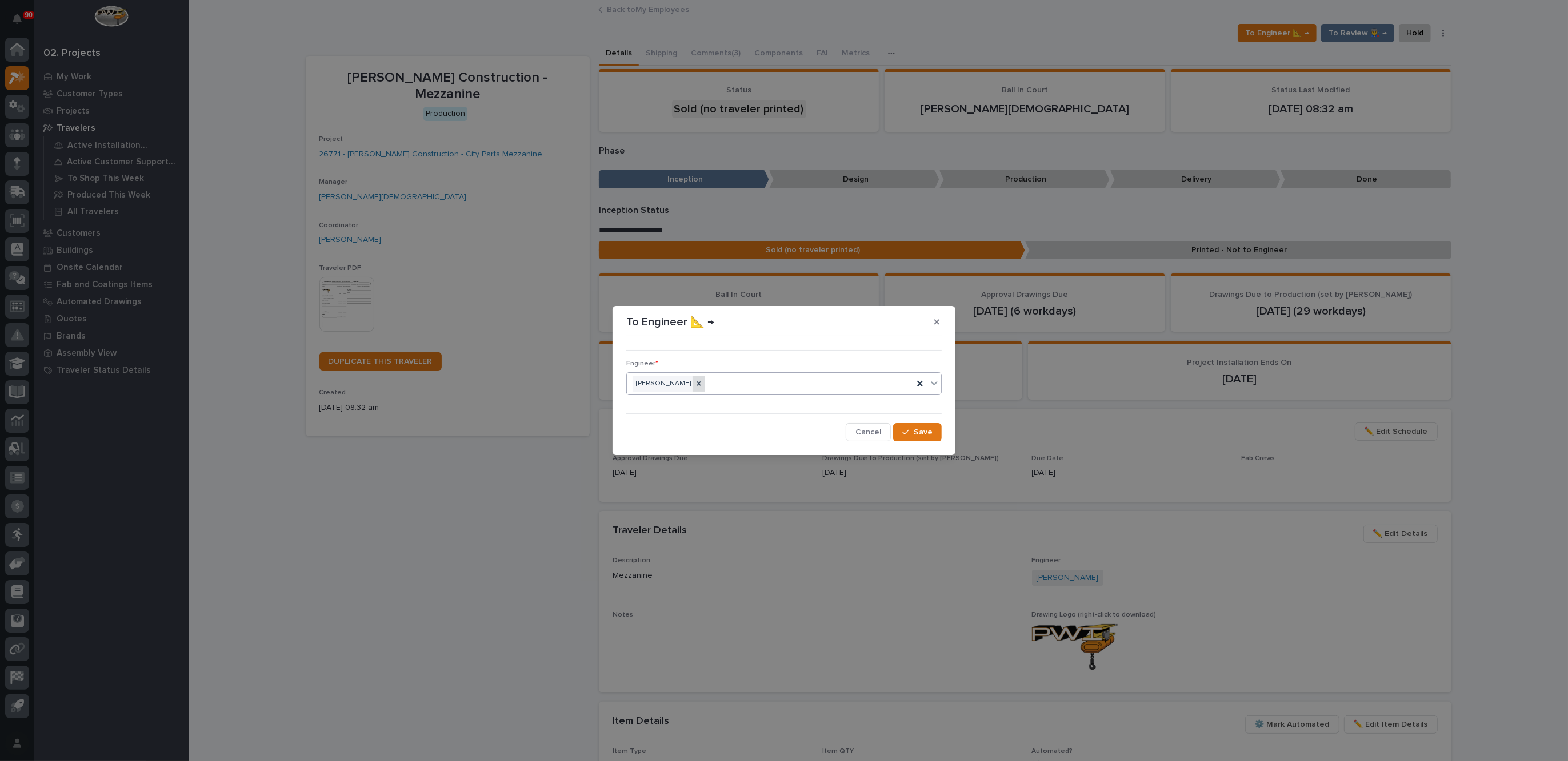
click at [700, 381] on icon at bounding box center [699, 383] width 8 height 8
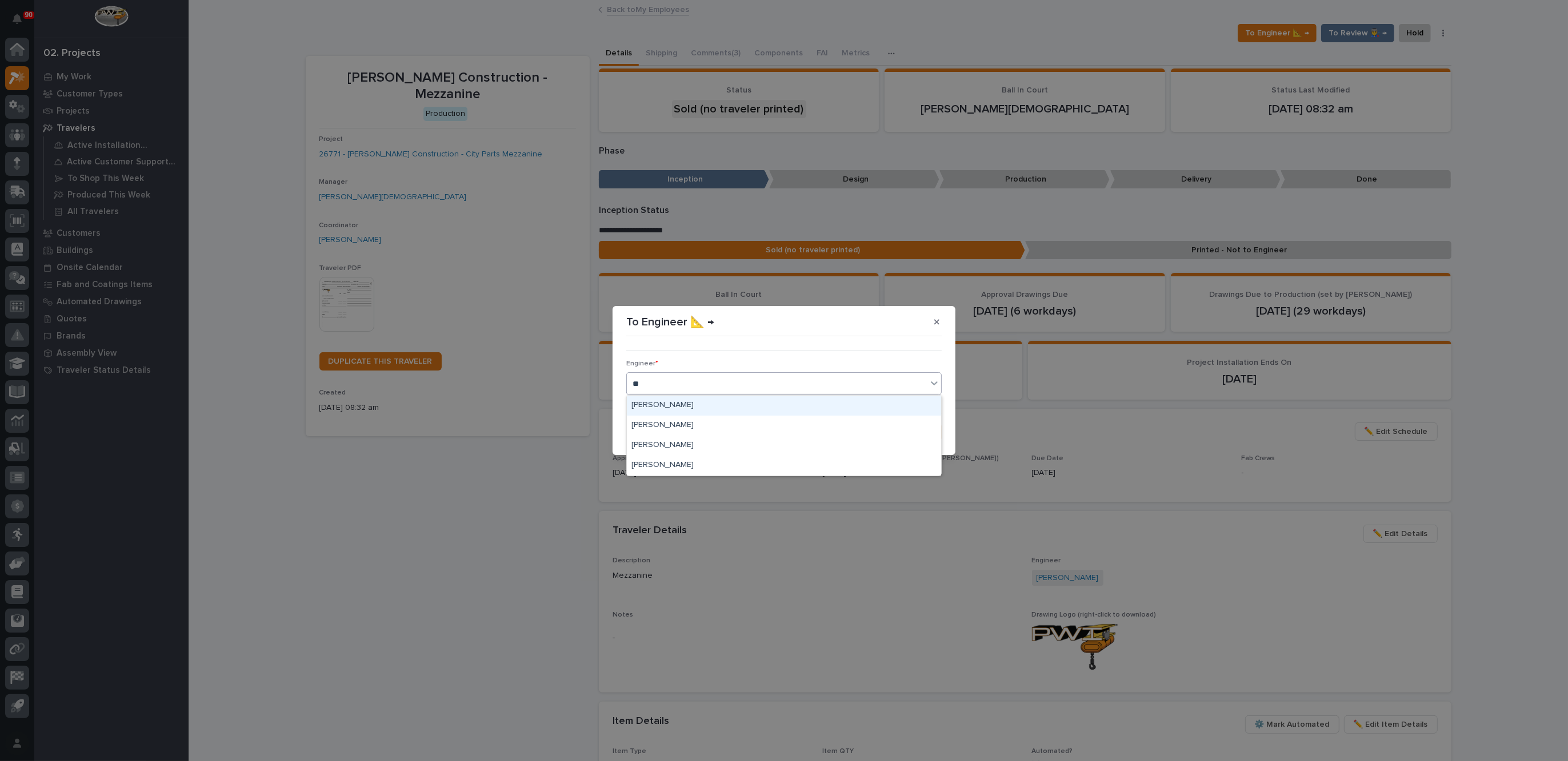
type input "***"
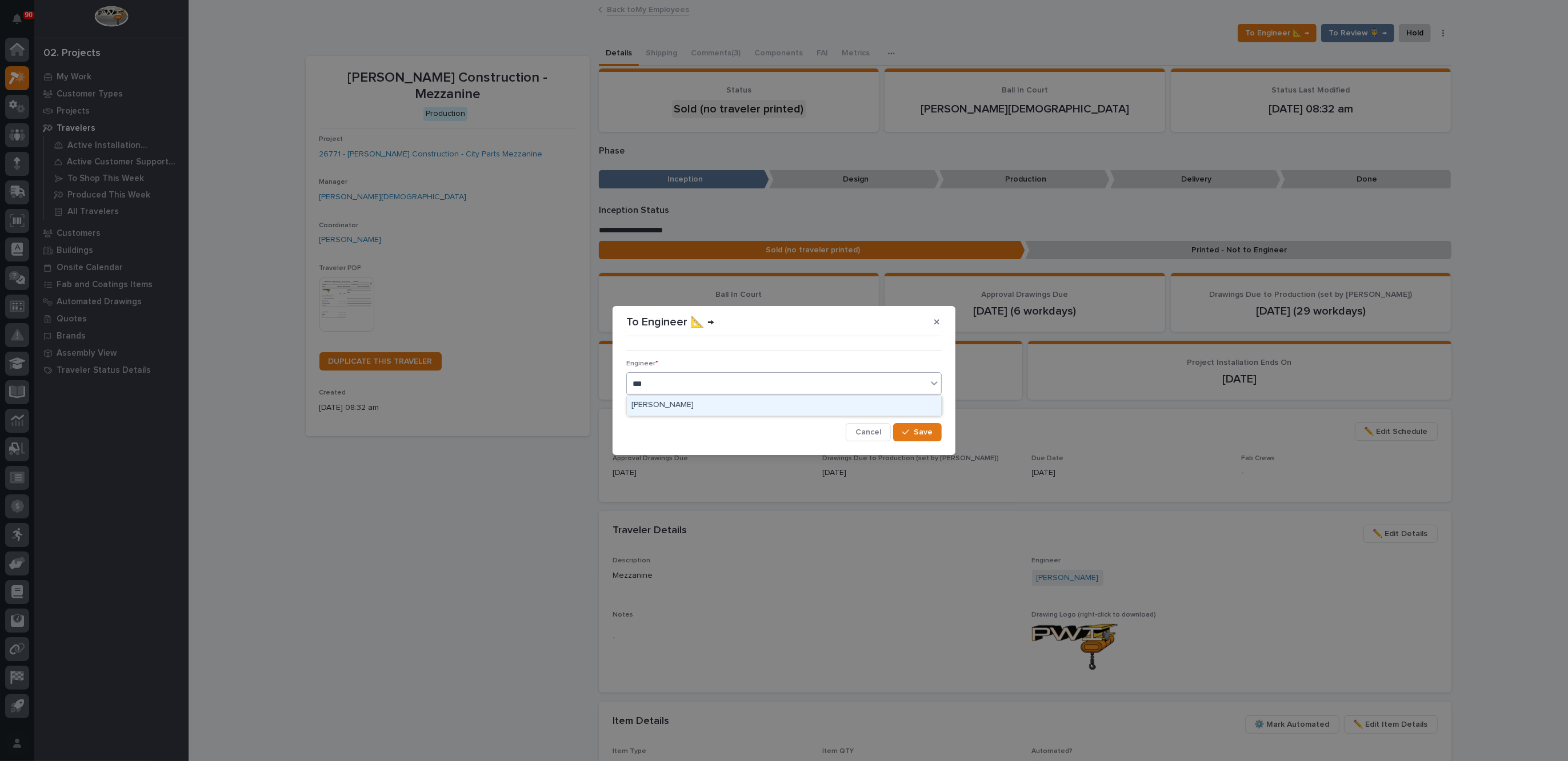
click at [685, 402] on div "[PERSON_NAME]" at bounding box center [784, 405] width 314 height 20
click at [915, 430] on span "Save" at bounding box center [923, 432] width 19 height 10
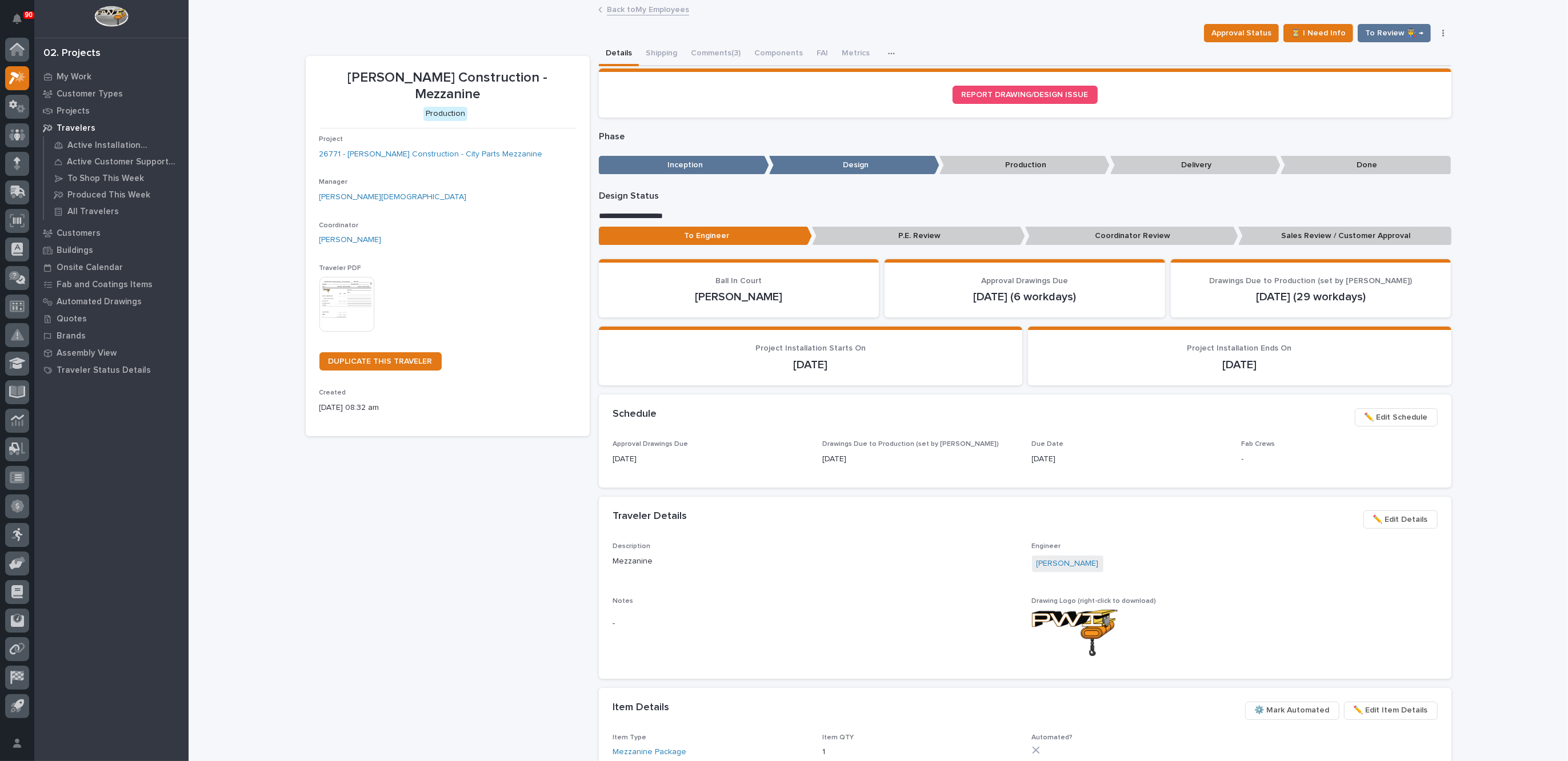
click at [644, 6] on link "Back to My Employees" at bounding box center [647, 9] width 83 height 13
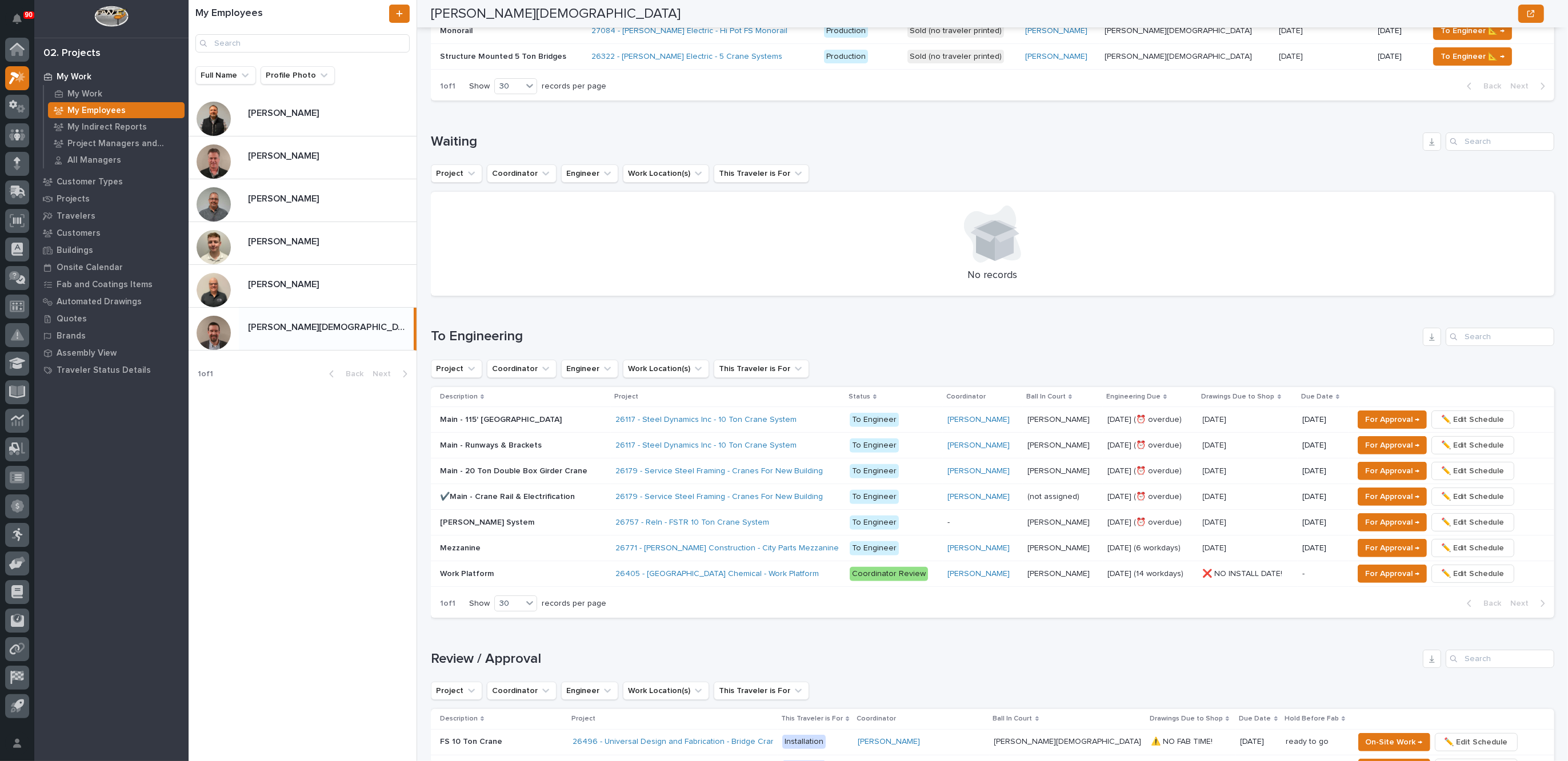
scroll to position [571, 0]
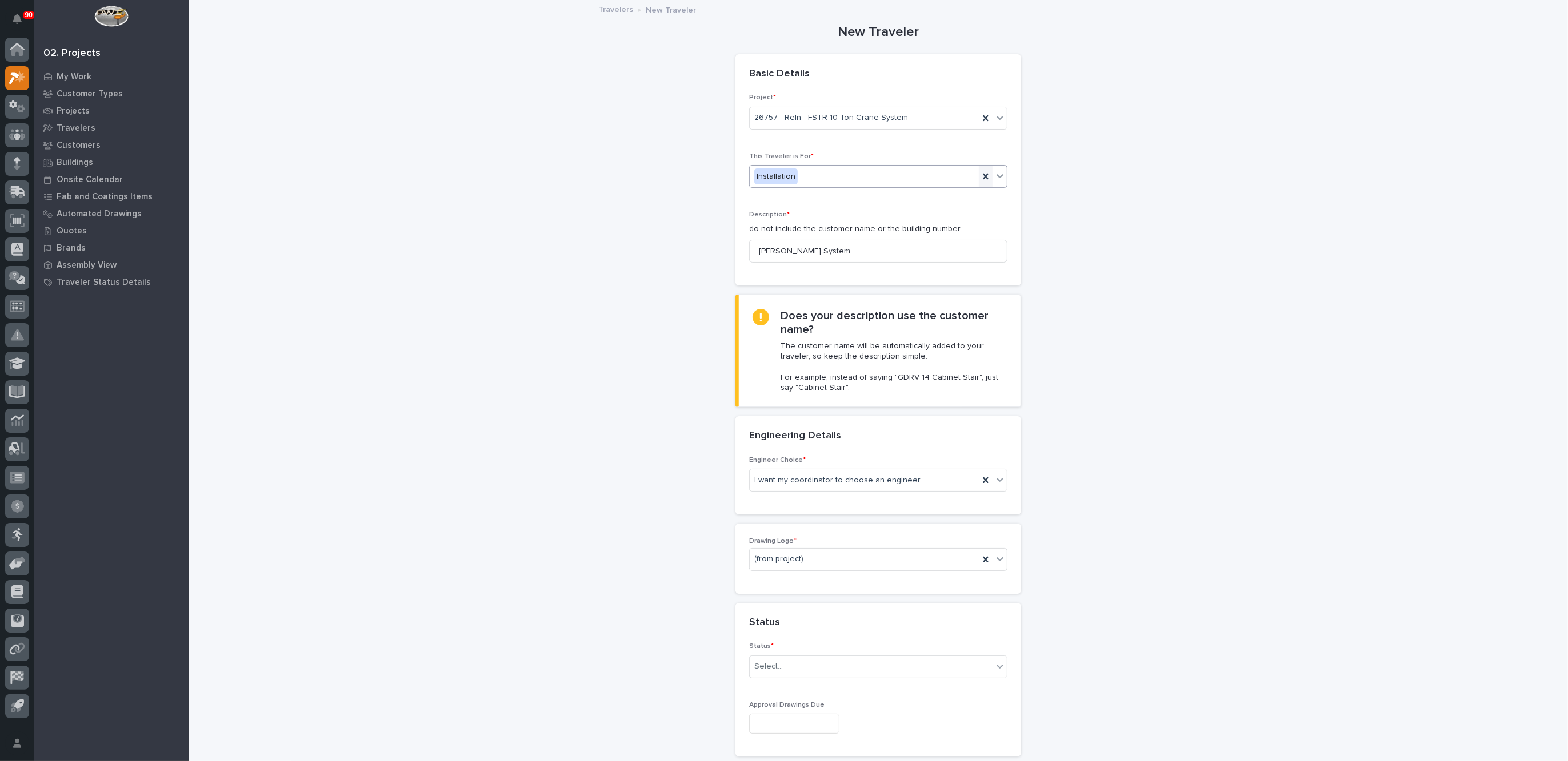
click at [982, 172] on icon at bounding box center [986, 177] width 12 height 12
click at [804, 169] on div "Select..." at bounding box center [871, 177] width 243 height 19
click at [779, 195] on span "Production" at bounding box center [771, 196] width 44 height 12
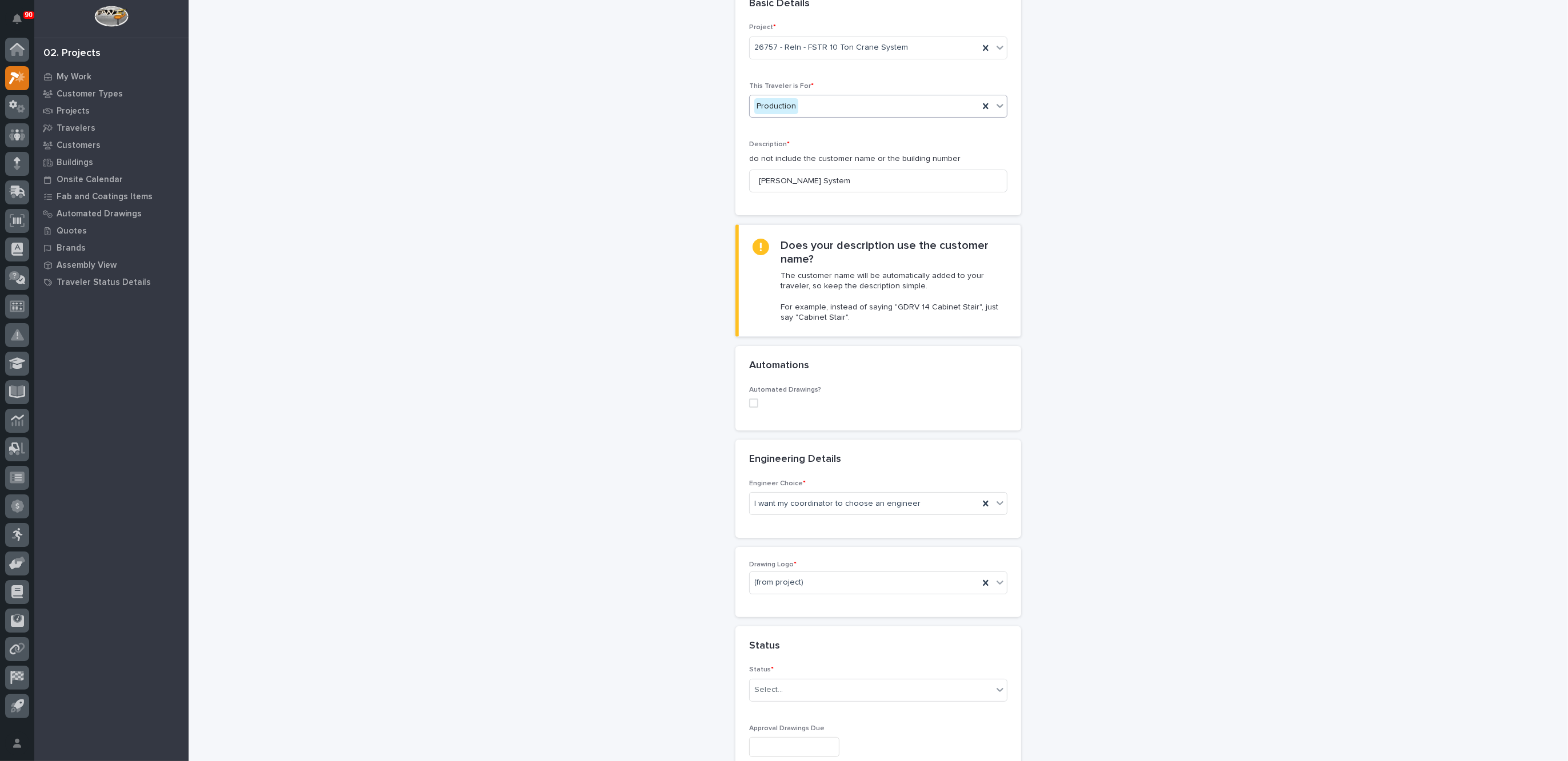
scroll to position [214, 0]
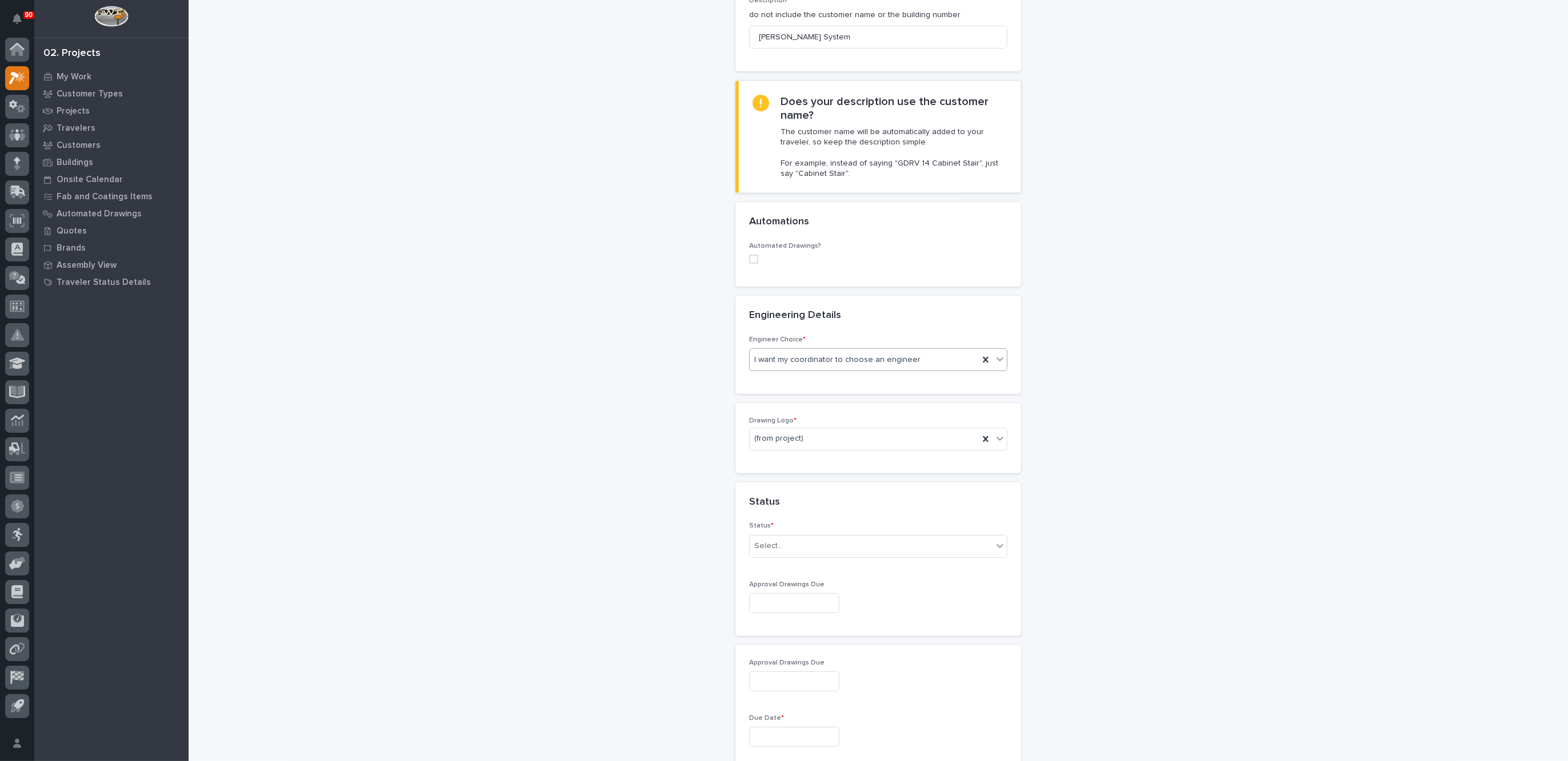
click at [958, 355] on div "I want my coordinator to choose an engineer" at bounding box center [864, 360] width 229 height 19
click at [810, 433] on div "(from project)" at bounding box center [864, 439] width 229 height 19
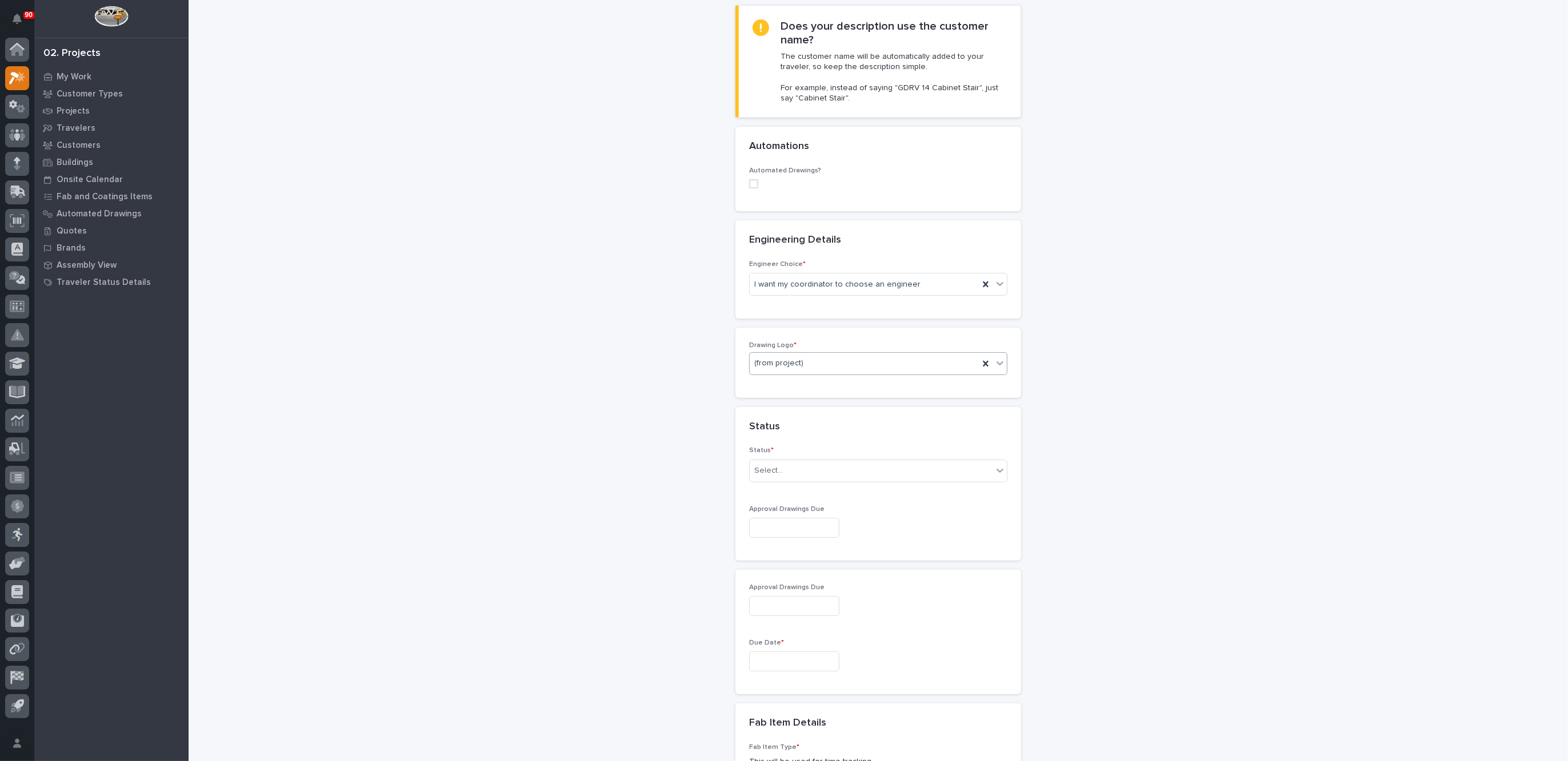
scroll to position [428, 0]
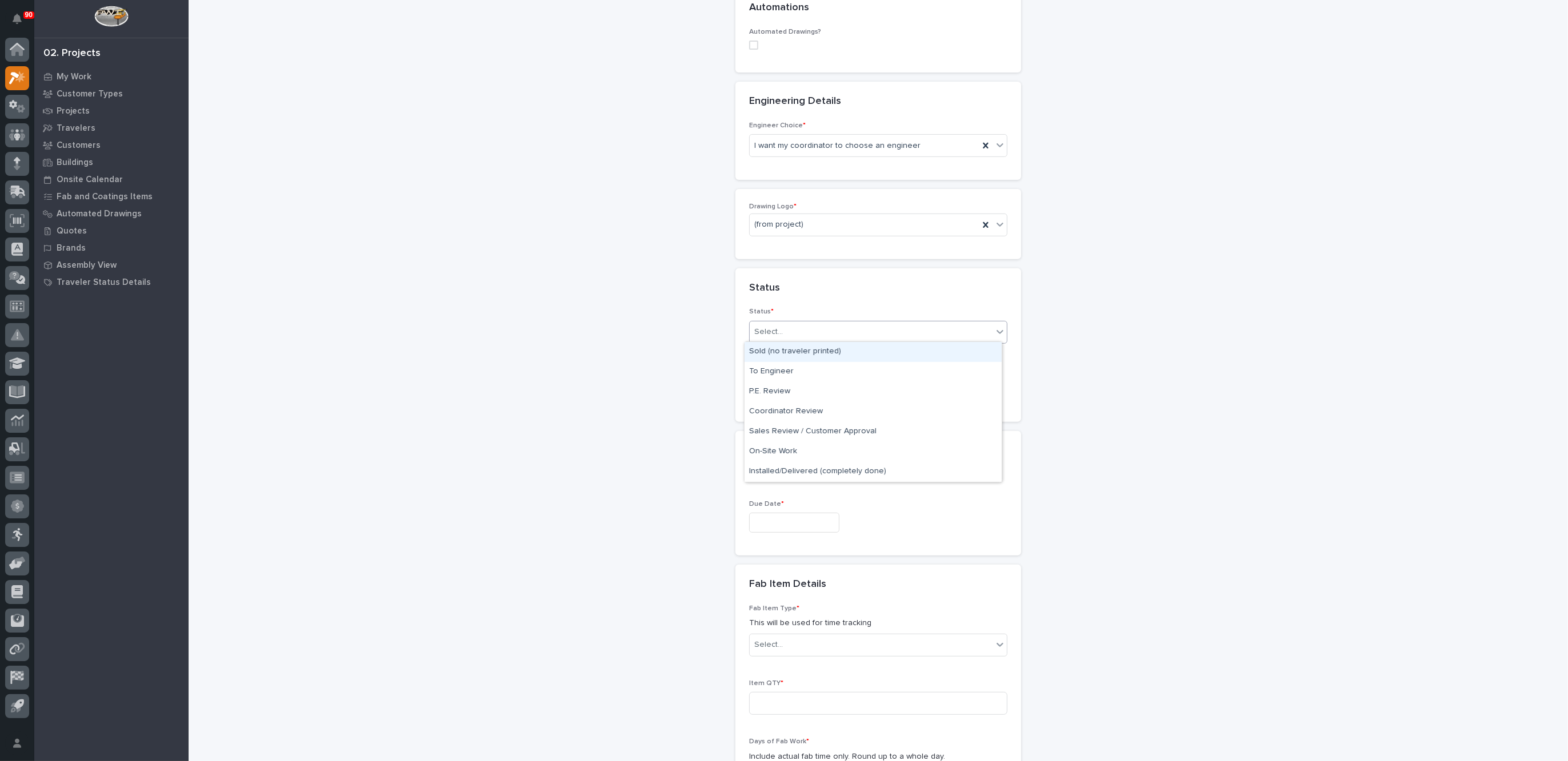
click at [800, 324] on div "Select..." at bounding box center [871, 332] width 243 height 19
click at [799, 347] on div "Sold (no traveler printed)" at bounding box center [873, 351] width 257 height 20
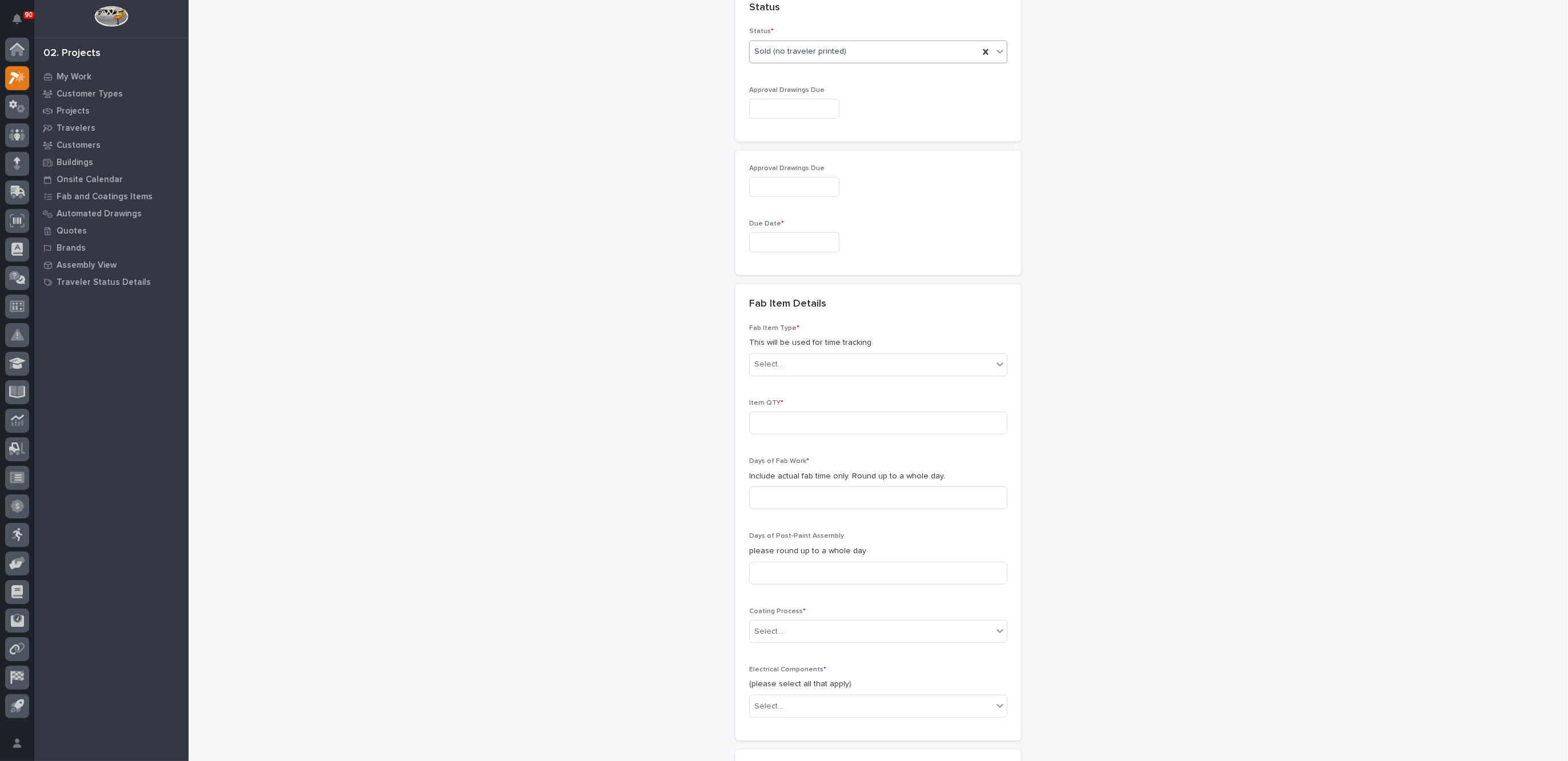
scroll to position [595, 0]
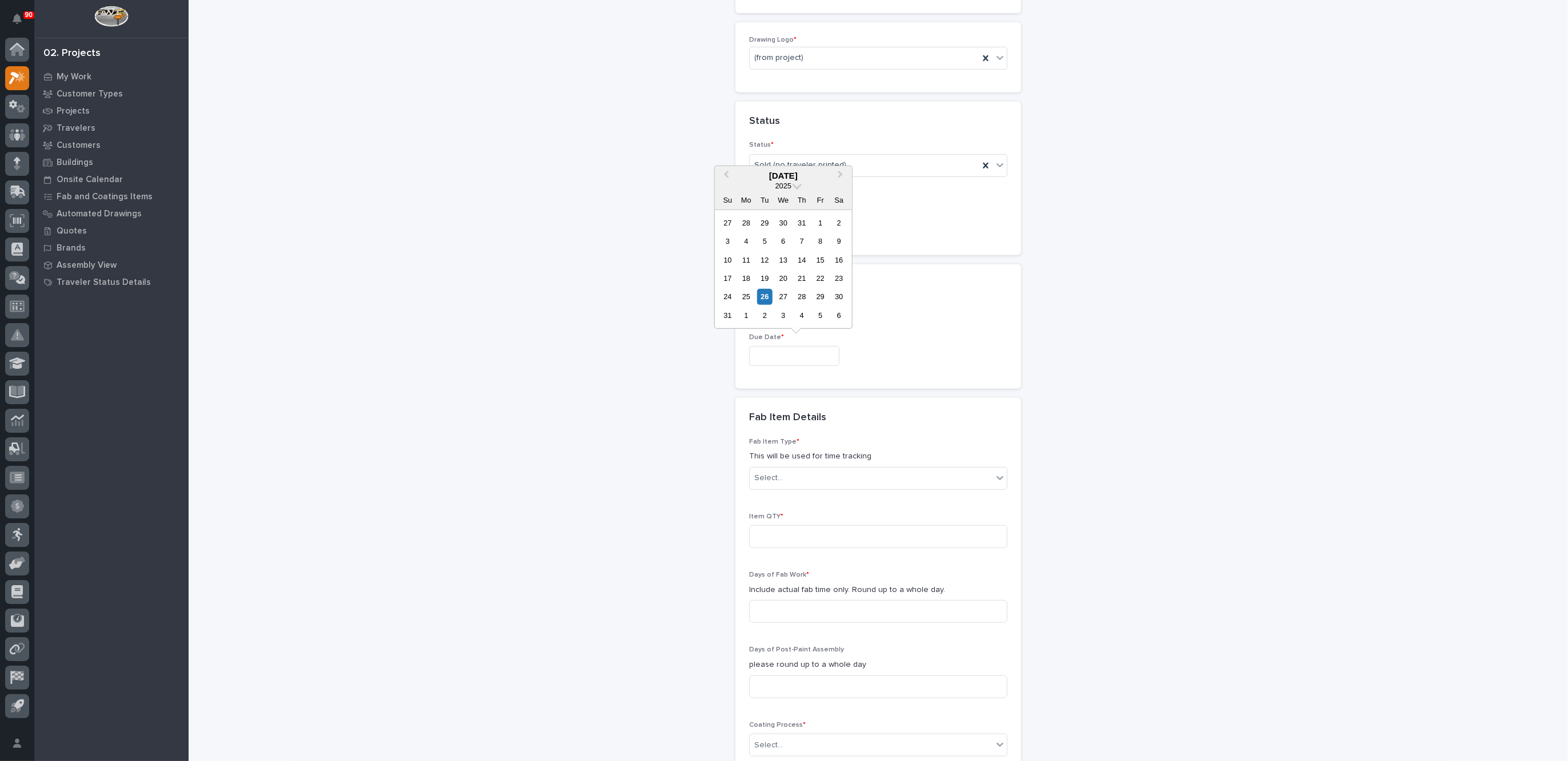
click at [773, 353] on input "text" at bounding box center [794, 356] width 91 height 20
click at [840, 172] on span "Next Month" at bounding box center [840, 175] width 0 height 15
click at [742, 297] on div "29" at bounding box center [745, 297] width 15 height 15
type input "**********"
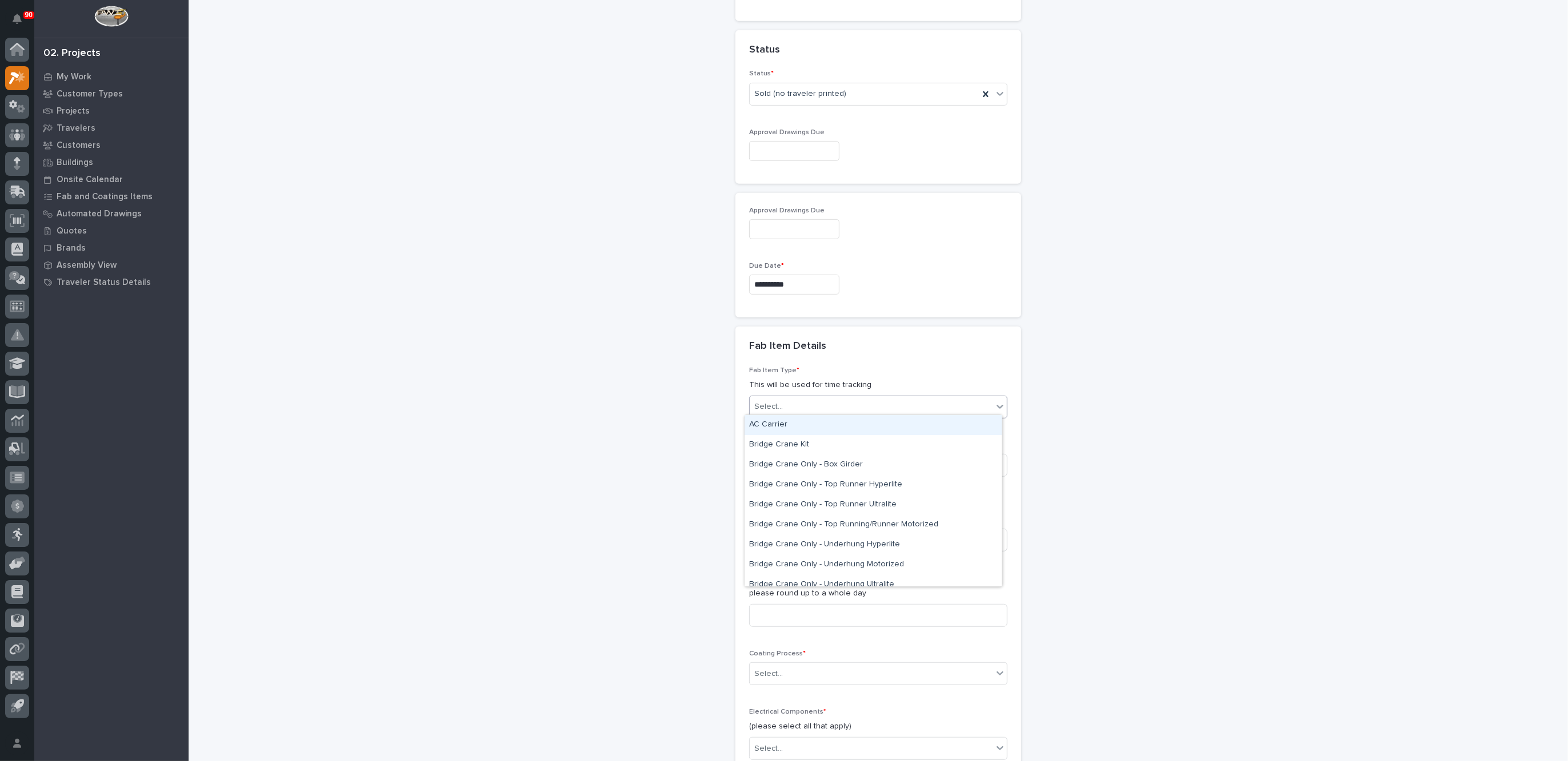
click at [799, 399] on div "Select..." at bounding box center [871, 407] width 243 height 19
